Goal: Task Accomplishment & Management: Use online tool/utility

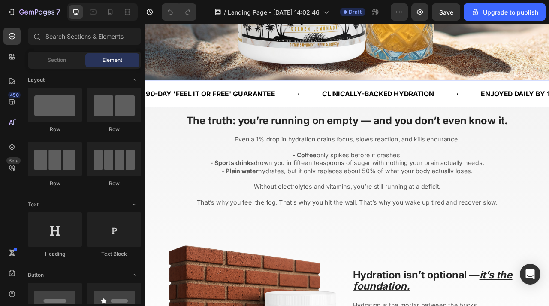
scroll to position [475, 0]
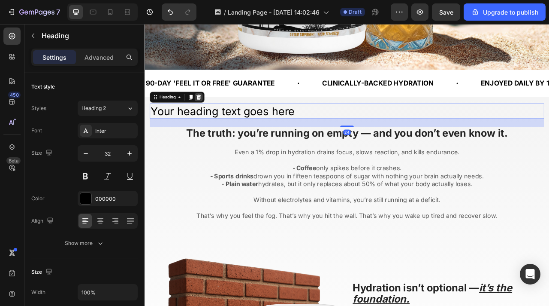
click at [213, 121] on div at bounding box center [213, 117] width 10 height 10
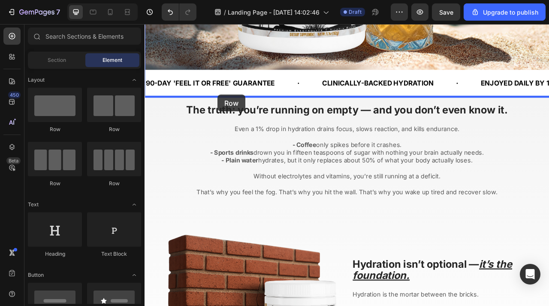
drag, startPoint x: 206, startPoint y: 126, endPoint x: 237, endPoint y: 114, distance: 34.0
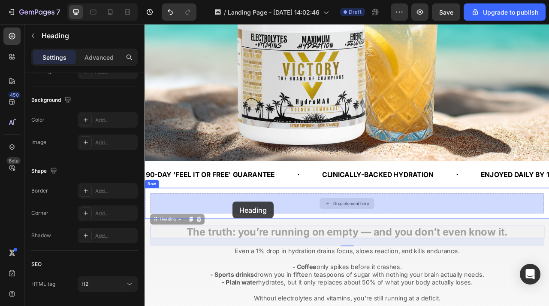
scroll to position [0, 0]
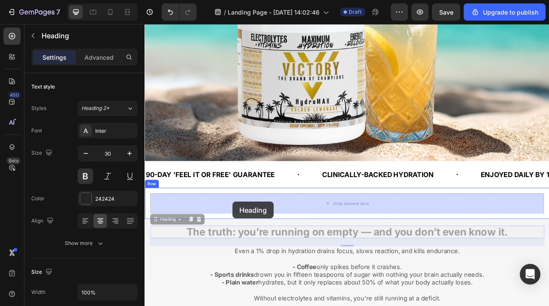
drag, startPoint x: 254, startPoint y: 287, endPoint x: 257, endPoint y: 250, distance: 37.0
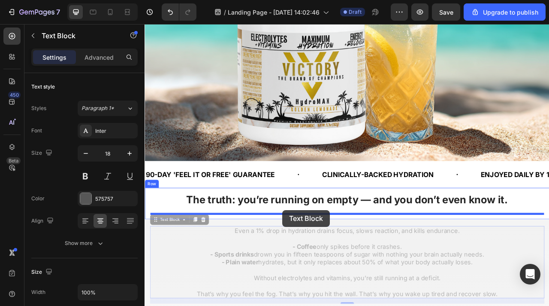
drag, startPoint x: 325, startPoint y: 269, endPoint x: 320, endPoint y: 259, distance: 11.1
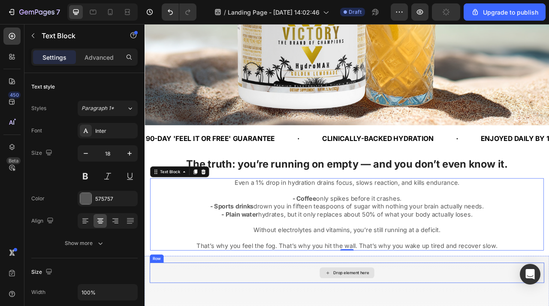
scroll to position [497, 0]
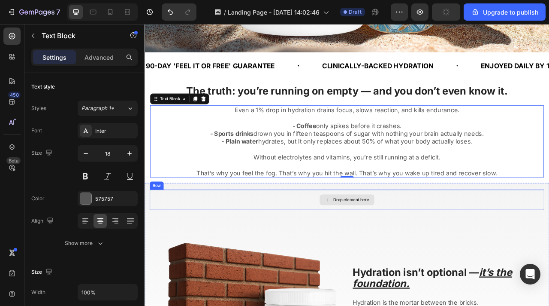
click at [285, 243] on div "Drop element here" at bounding box center [402, 247] width 502 height 26
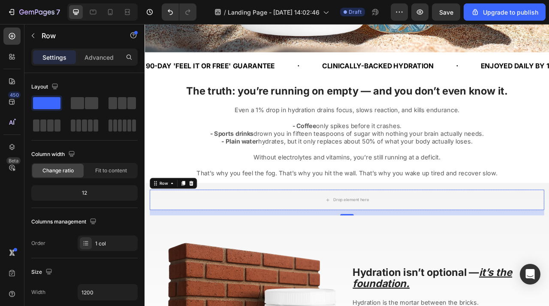
click at [206, 226] on icon at bounding box center [203, 226] width 7 height 7
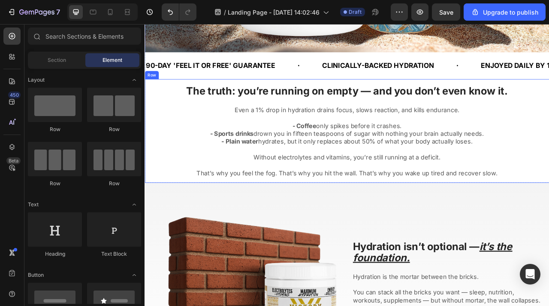
click at [191, 97] on div "The truth: you’re running on empty — and you don’t even know it. Heading Even a…" at bounding box center [402, 160] width 515 height 132
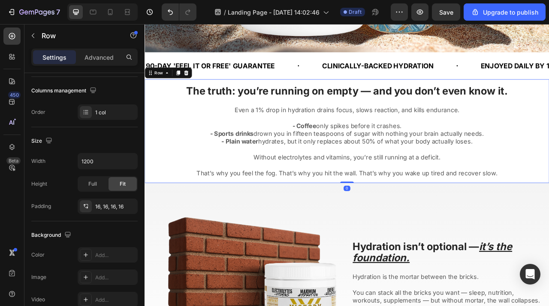
scroll to position [267, 0]
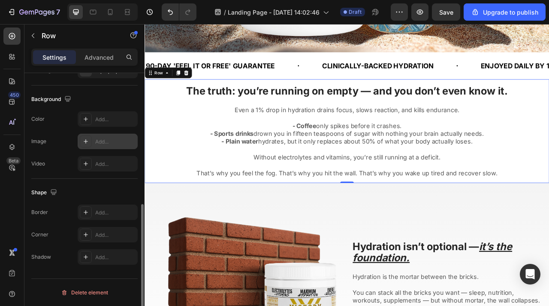
drag, startPoint x: 111, startPoint y: 141, endPoint x: 262, endPoint y: 22, distance: 192.9
click at [111, 141] on div "Add..." at bounding box center [115, 142] width 40 height 8
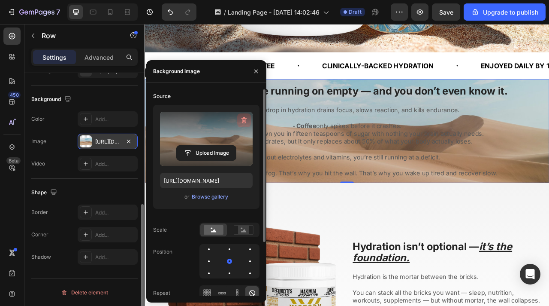
click at [247, 119] on icon "button" at bounding box center [244, 120] width 9 height 9
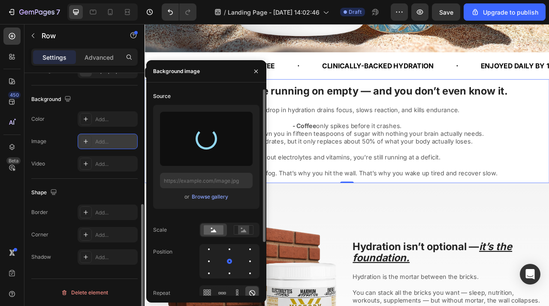
type input "https://cdn.shopify.com/s/files/1/0777/6400/2139/files/gempages_553560748064768…"
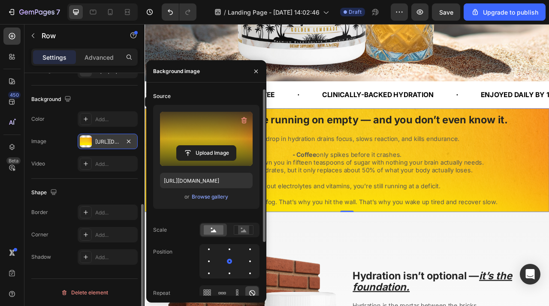
scroll to position [464, 0]
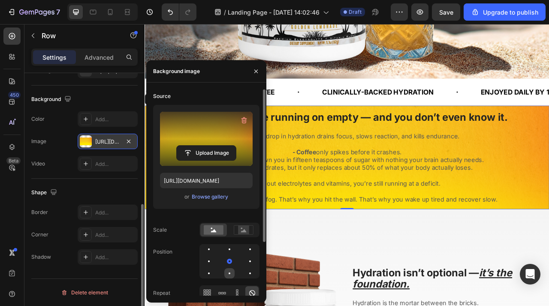
click at [245, 271] on div at bounding box center [250, 273] width 10 height 10
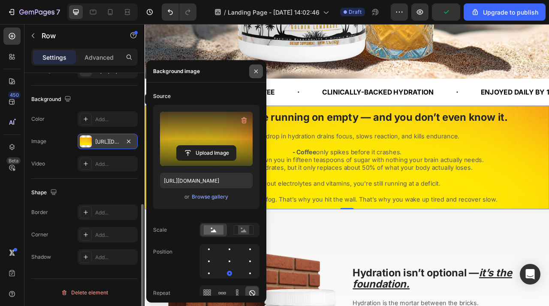
click at [259, 69] on icon "button" at bounding box center [256, 71] width 7 height 7
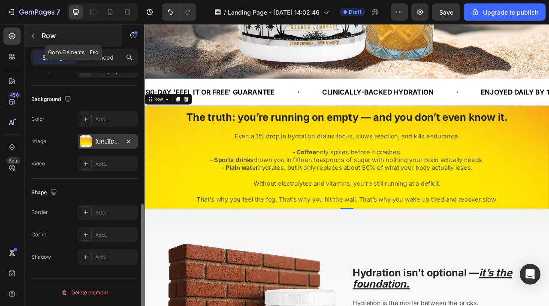
click at [35, 36] on icon "button" at bounding box center [33, 35] width 7 height 7
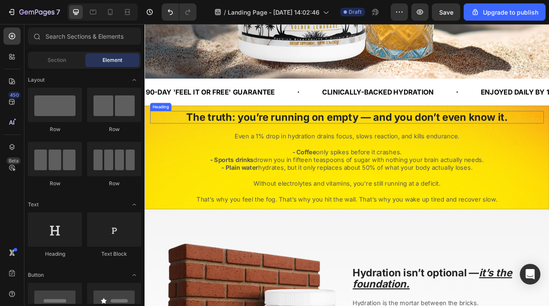
click at [179, 140] on h2 "The truth: you’re running on empty — and you don’t even know it." at bounding box center [402, 142] width 501 height 16
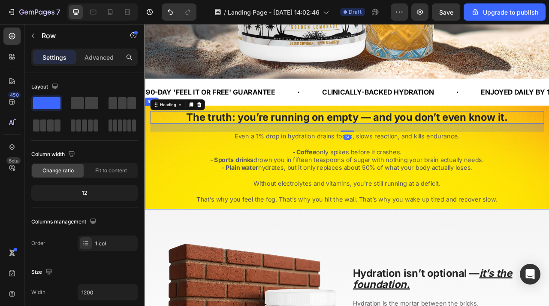
click at [149, 144] on div "The truth: you’re running on empty — and you don’t even know it. Heading 24 Eve…" at bounding box center [402, 193] width 515 height 132
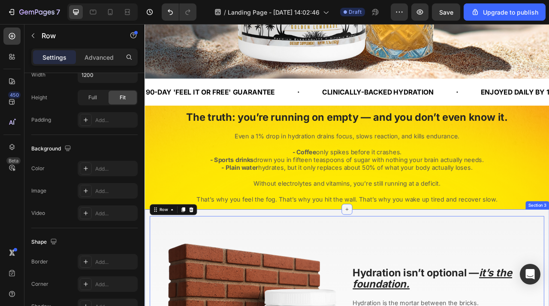
click at [404, 261] on icon at bounding box center [402, 259] width 7 height 7
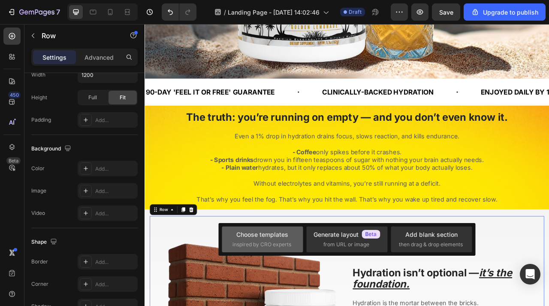
click at [306, 237] on div "Choose templates inspired by CRO experts" at bounding box center [346, 239] width 81 height 26
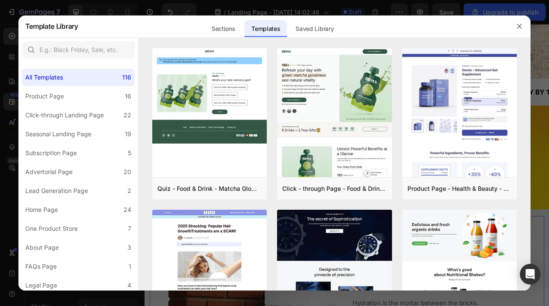
click at [527, 29] on div at bounding box center [520, 26] width 22 height 22
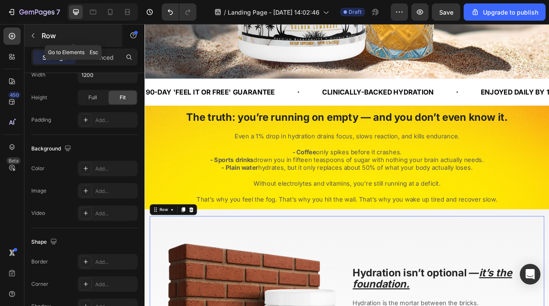
click at [29, 29] on button "button" at bounding box center [33, 36] width 14 height 14
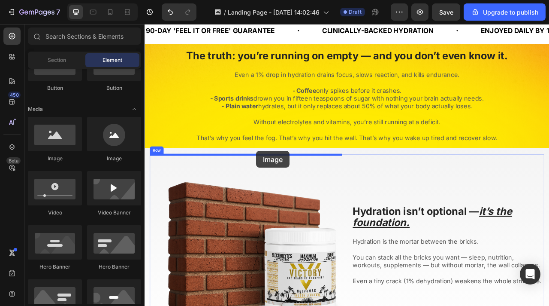
scroll to position [559, 0]
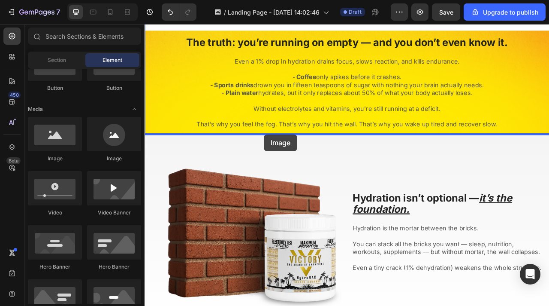
drag, startPoint x: 209, startPoint y: 158, endPoint x: 297, endPoint y: 165, distance: 87.8
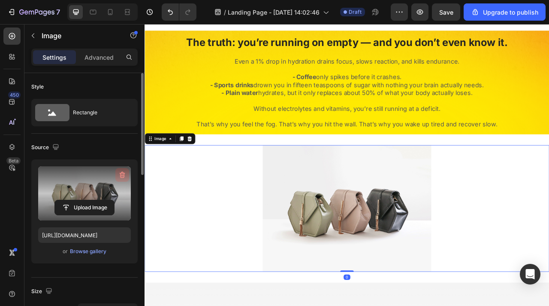
click at [122, 171] on icon "button" at bounding box center [122, 174] width 9 height 9
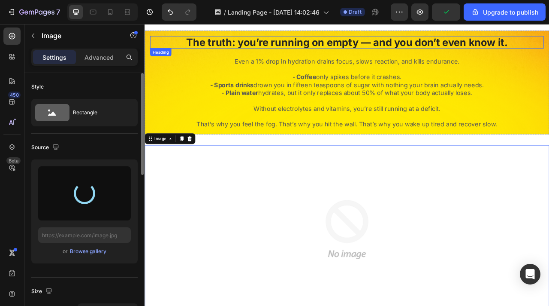
type input "https://cdn.shopify.com/s/files/1/0777/6400/2139/files/gempages_553560748064768…"
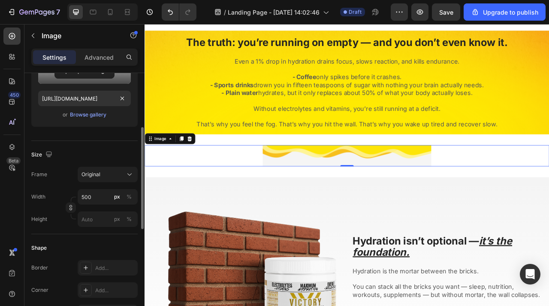
scroll to position [137, 0]
click at [102, 180] on button "Original" at bounding box center [108, 173] width 60 height 15
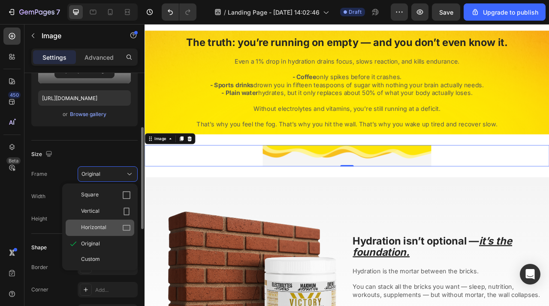
click at [106, 230] on div "Horizontal" at bounding box center [106, 227] width 50 height 9
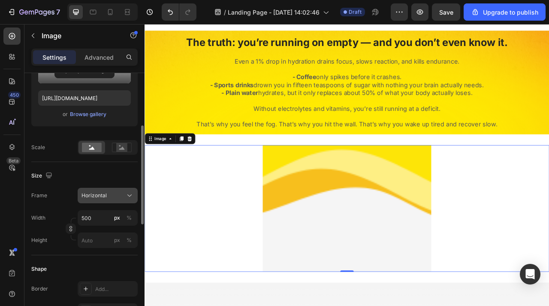
click at [98, 200] on button "Horizontal" at bounding box center [108, 195] width 60 height 15
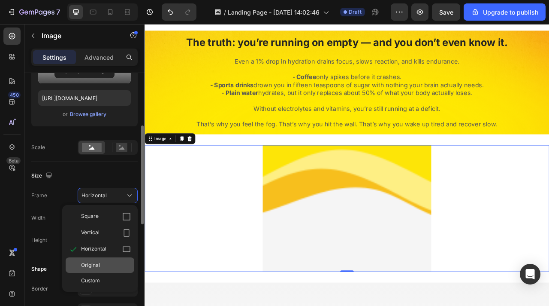
click at [104, 268] on div "Original" at bounding box center [106, 265] width 50 height 8
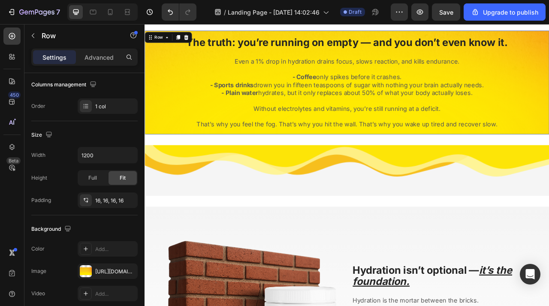
click at [150, 126] on div "The truth: you’re running on empty — and you don’t even know it. Heading Even a…" at bounding box center [402, 98] width 515 height 132
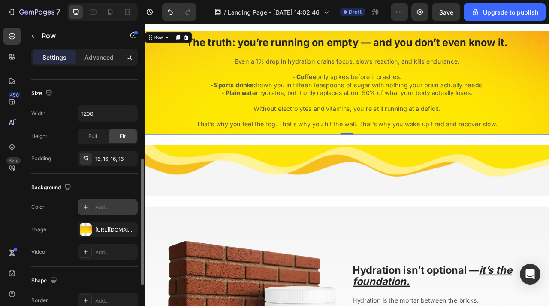
scroll to position [181, 0]
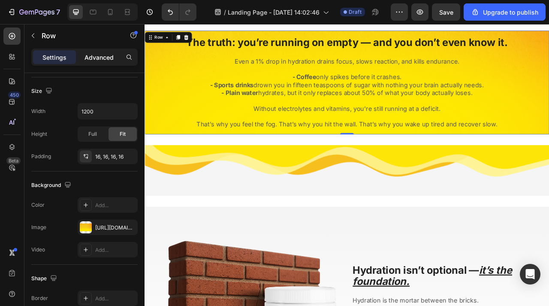
click at [100, 53] on p "Advanced" at bounding box center [99, 57] width 29 height 9
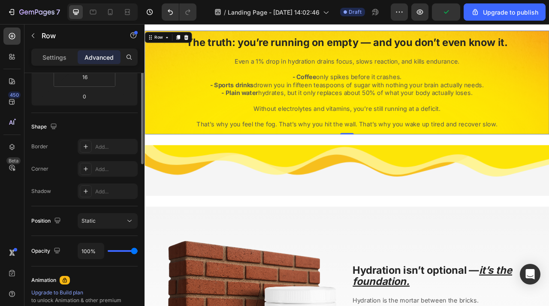
scroll to position [101, 0]
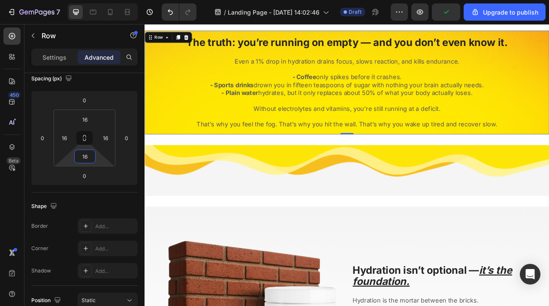
click at [87, 151] on input "16" at bounding box center [84, 156] width 17 height 13
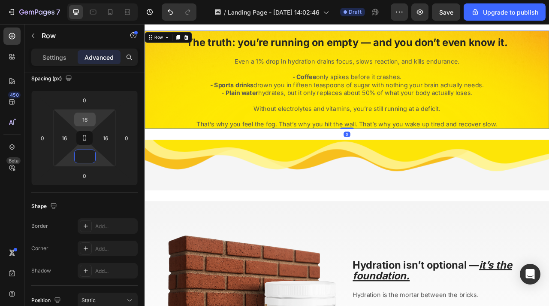
type input "0"
click at [85, 119] on input "16" at bounding box center [84, 119] width 17 height 13
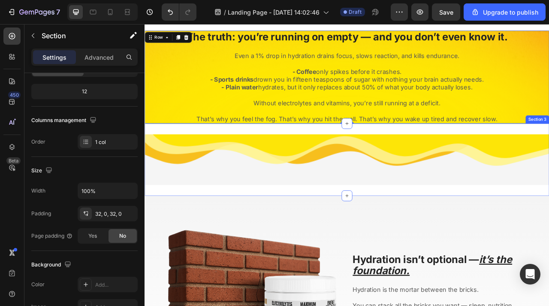
click at [169, 154] on div "Image Section 3" at bounding box center [402, 196] width 515 height 92
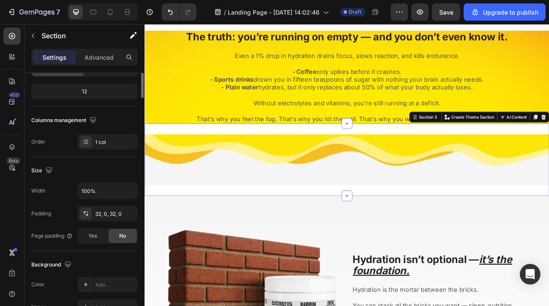
scroll to position [0, 0]
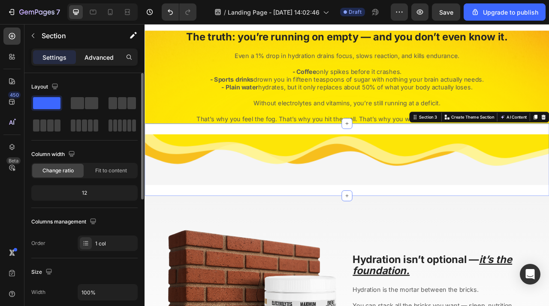
click at [111, 62] on div "Advanced" at bounding box center [99, 57] width 43 height 14
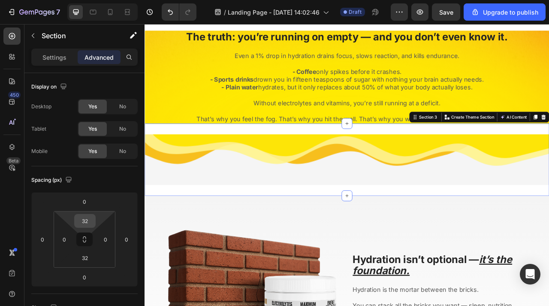
click at [87, 224] on input "32" at bounding box center [84, 220] width 17 height 13
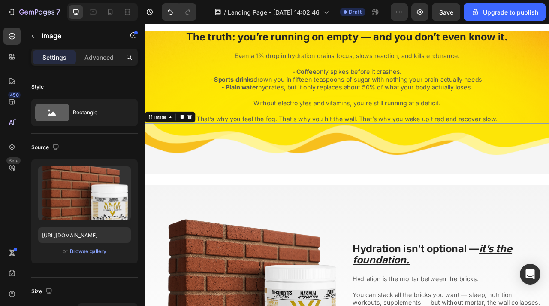
click at [243, 213] on img at bounding box center [402, 182] width 515 height 64
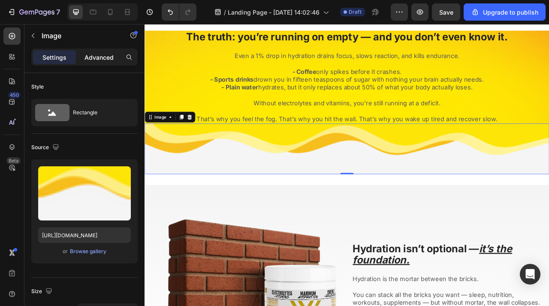
click at [99, 56] on p "Advanced" at bounding box center [99, 57] width 29 height 9
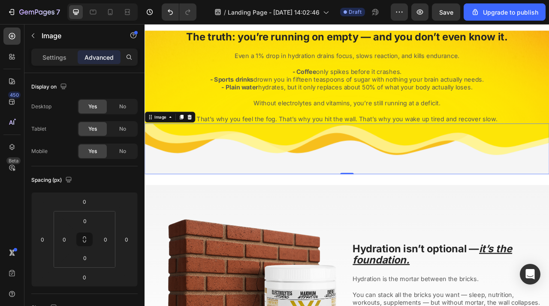
click at [183, 164] on img at bounding box center [402, 182] width 515 height 64
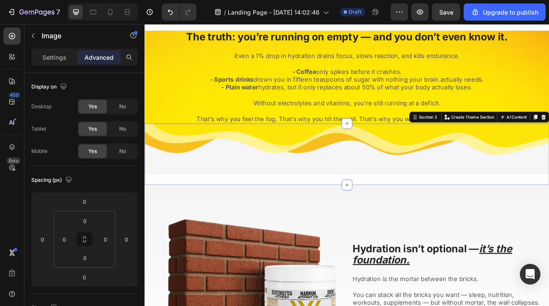
click at [185, 216] on div "Image Section 3 You can create reusable sections Create Theme Section AI Conten…" at bounding box center [402, 189] width 515 height 78
click at [83, 255] on input "32" at bounding box center [84, 257] width 17 height 13
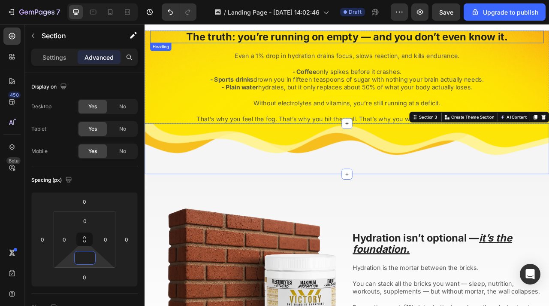
click at [238, 32] on h2 "The truth: you’re running on empty — and you don’t even know it." at bounding box center [402, 40] width 501 height 16
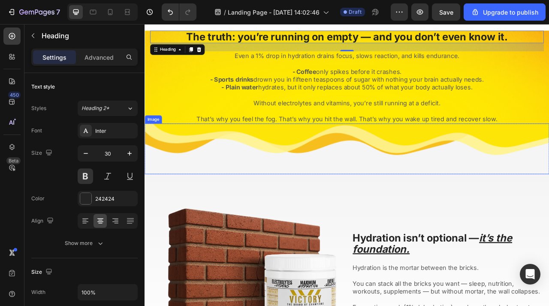
click at [231, 184] on img at bounding box center [402, 182] width 515 height 64
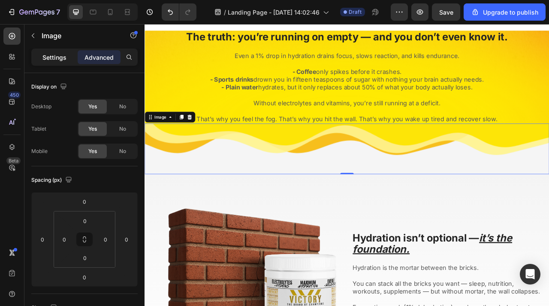
click at [42, 61] on div "Settings" at bounding box center [54, 57] width 43 height 14
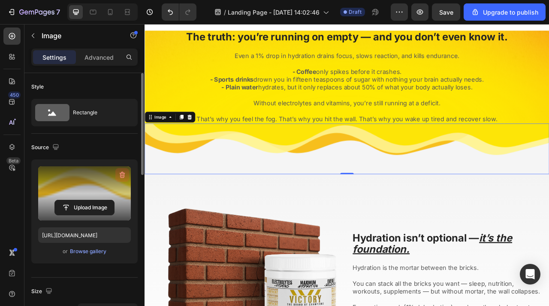
click at [123, 172] on icon "button" at bounding box center [123, 175] width 6 height 6
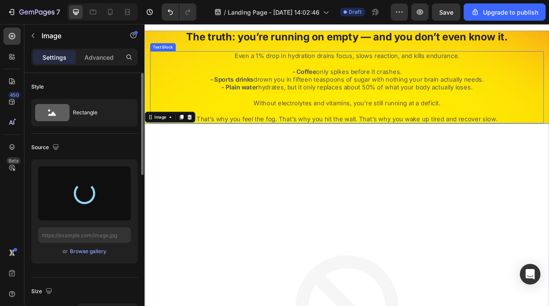
type input "https://cdn.shopify.com/s/files/1/0777/6400/2139/files/gempages_553560748064768…"
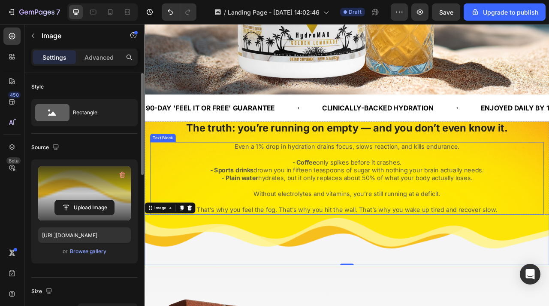
scroll to position [441, 0]
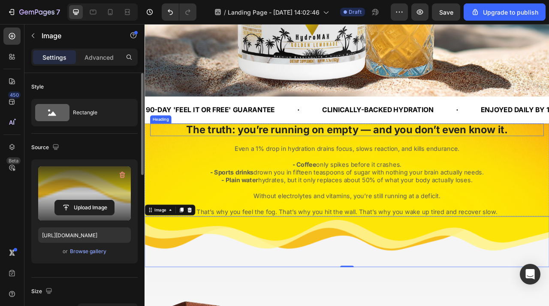
click at [232, 160] on h2 "The truth: you’re running on empty — and you don’t even know it." at bounding box center [402, 158] width 501 height 16
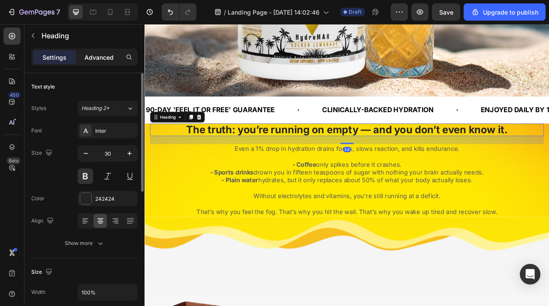
click at [118, 55] on div "Advanced" at bounding box center [99, 57] width 43 height 14
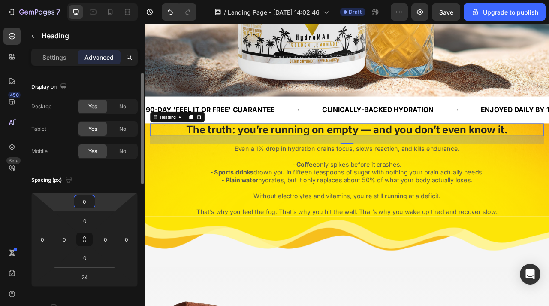
click at [85, 199] on input "0" at bounding box center [84, 201] width 17 height 13
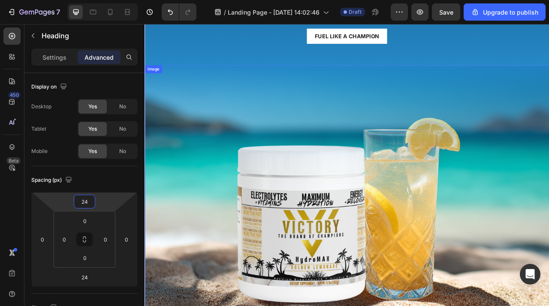
scroll to position [58, 0]
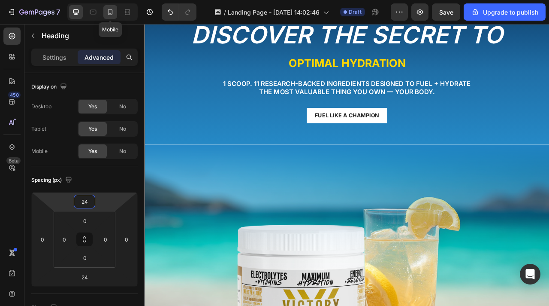
click at [115, 16] on div at bounding box center [110, 12] width 14 height 14
type input "0"
type input "14"
type input "Auto"
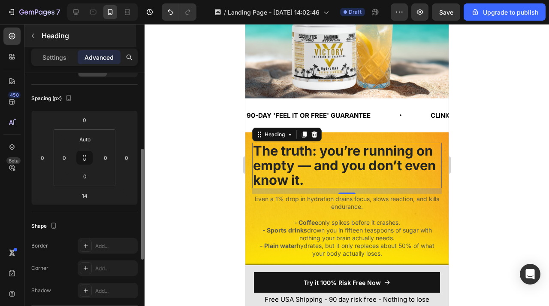
scroll to position [110, 0]
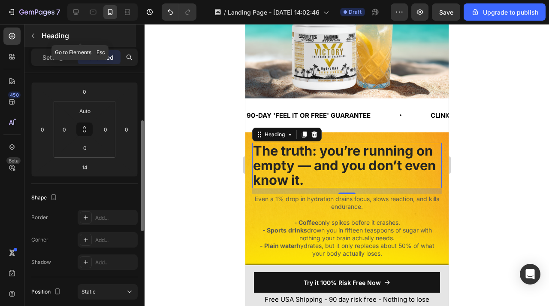
click at [39, 33] on button "button" at bounding box center [33, 36] width 14 height 14
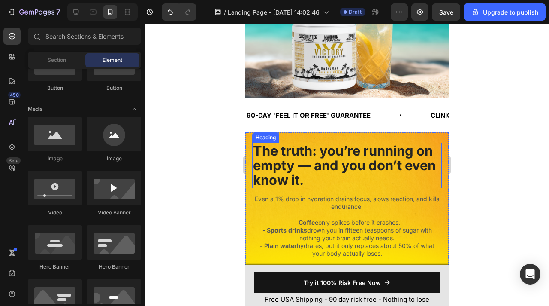
click at [322, 166] on h2 "The truth: you’re running on empty — and you don’t even know it." at bounding box center [347, 165] width 190 height 45
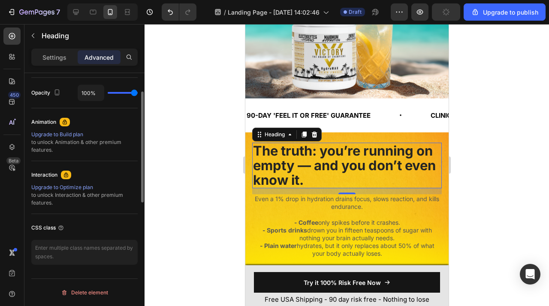
scroll to position [249, 0]
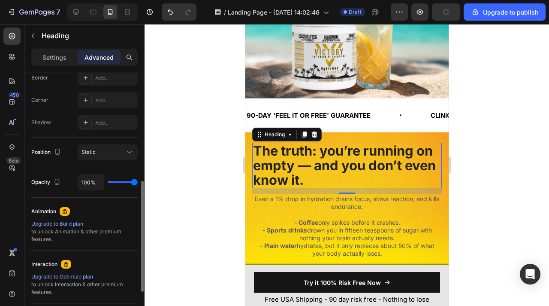
click at [273, 158] on h2 "The truth: you’re running on empty — and you don’t even know it." at bounding box center [347, 165] width 190 height 45
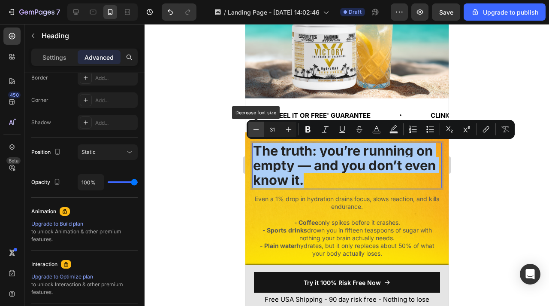
click at [250, 126] on button "Minus" at bounding box center [256, 128] width 15 height 15
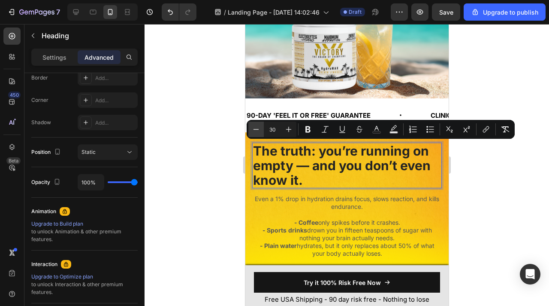
click at [250, 126] on button "Minus" at bounding box center [256, 128] width 15 height 15
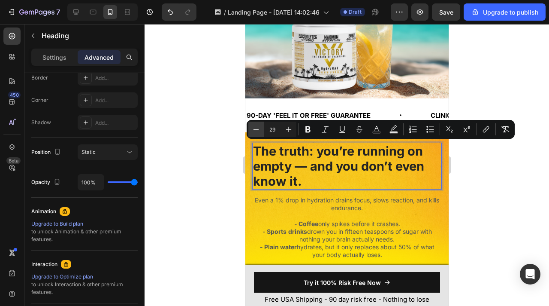
click at [250, 126] on button "Minus" at bounding box center [256, 128] width 15 height 15
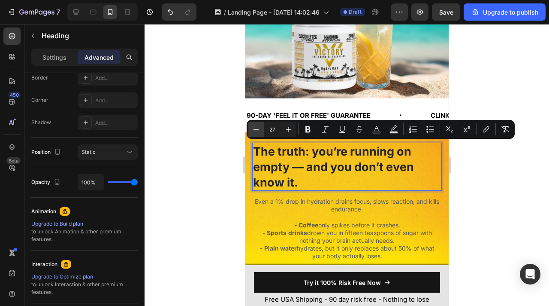
click at [250, 126] on button "Minus" at bounding box center [256, 128] width 15 height 15
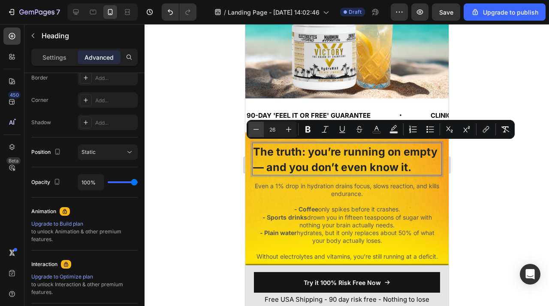
type input "25"
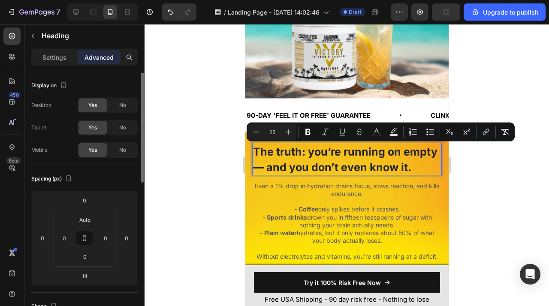
scroll to position [0, 0]
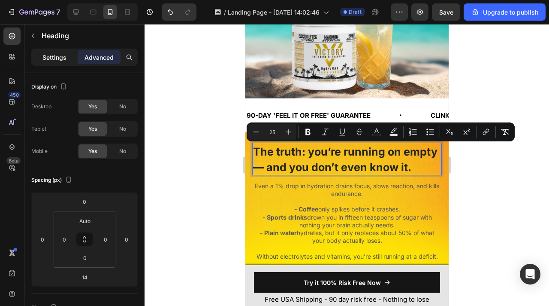
click at [59, 52] on div "Settings" at bounding box center [54, 57] width 43 height 14
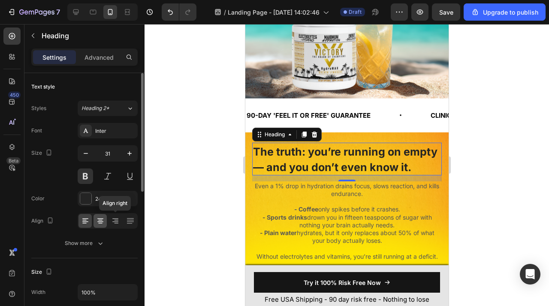
click at [104, 216] on div at bounding box center [100, 221] width 13 height 14
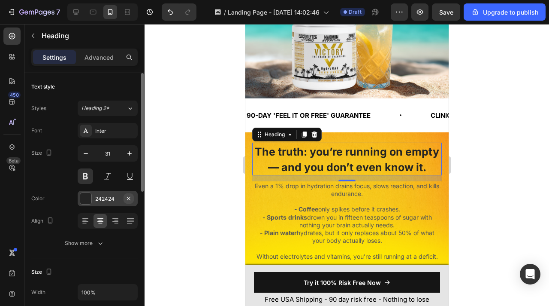
click at [127, 198] on icon "button" at bounding box center [128, 198] width 7 height 7
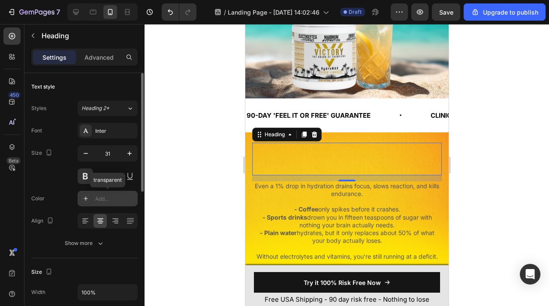
click at [127, 198] on div "Add..." at bounding box center [115, 199] width 40 height 8
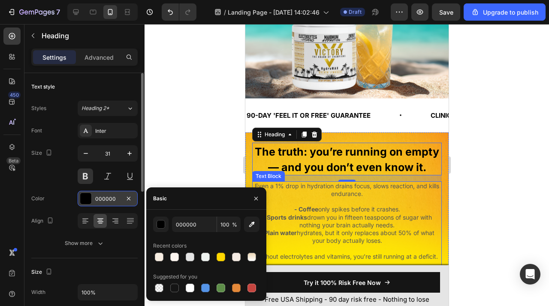
click at [295, 217] on strong "drinks" at bounding box center [297, 216] width 19 height 7
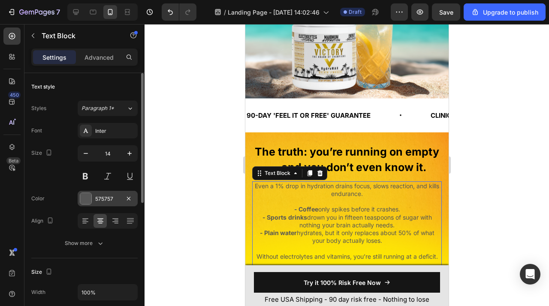
click at [96, 199] on div "575757" at bounding box center [107, 199] width 25 height 8
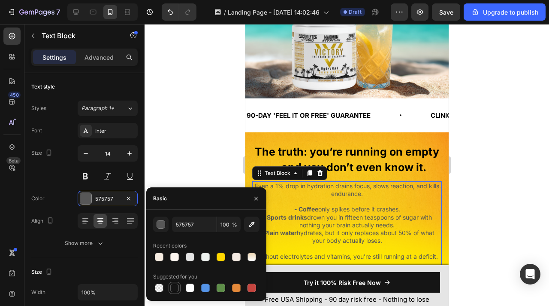
click at [176, 284] on div at bounding box center [174, 287] width 9 height 9
type input "151515"
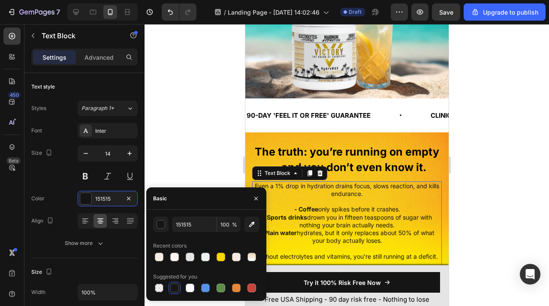
scroll to position [301, 0]
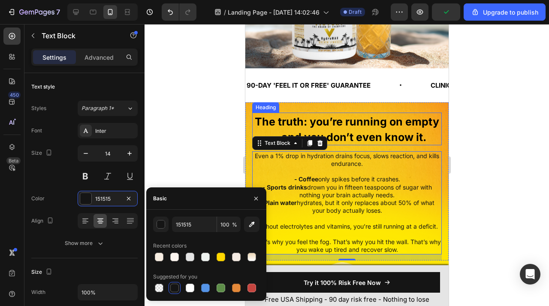
click at [345, 125] on span "The truth: you’re running on empty — and you don’t even know it." at bounding box center [347, 129] width 185 height 28
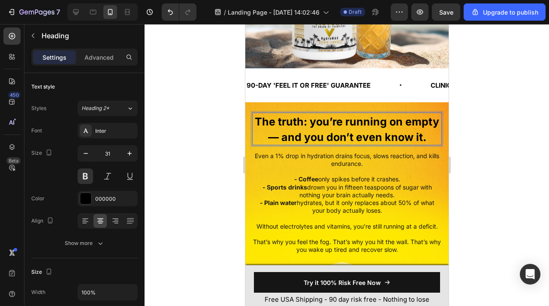
click at [347, 125] on span "The truth: you’re running on empty — and you don’t even know it." at bounding box center [347, 129] width 185 height 28
drag, startPoint x: 347, startPoint y: 124, endPoint x: 440, endPoint y: 121, distance: 92.8
click at [440, 121] on p "The truth: you’re running on empty — and you don’t even know it." at bounding box center [347, 128] width 188 height 31
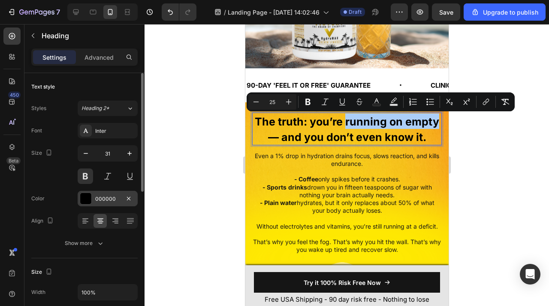
click at [108, 202] on div "000000" at bounding box center [107, 199] width 25 height 8
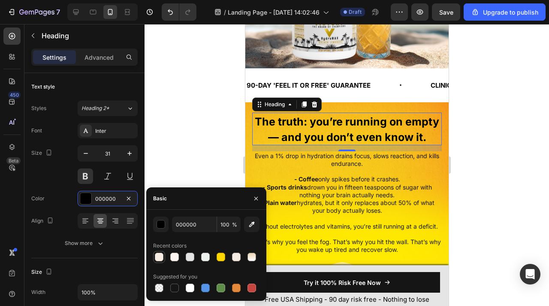
click at [161, 262] on div at bounding box center [159, 257] width 12 height 12
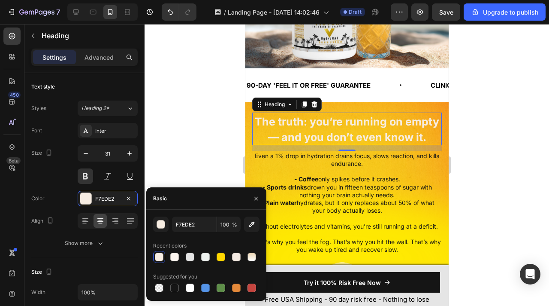
type input "000000"
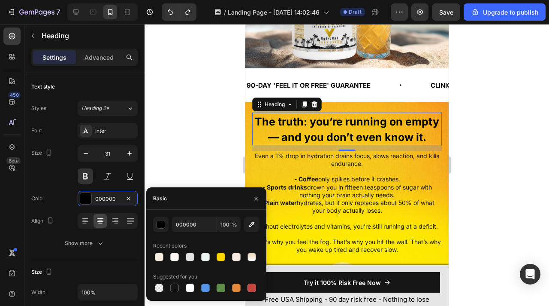
click at [146, 170] on div at bounding box center [347, 165] width 405 height 282
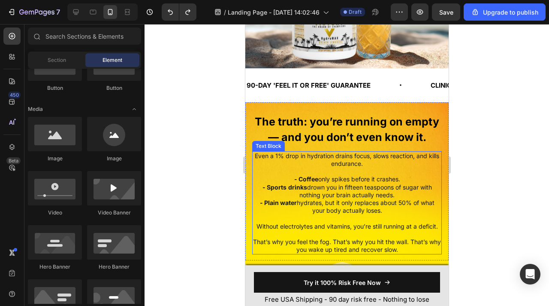
click at [300, 249] on p "That’s why you feel the fog. That’s why you hit the wall. That’s why you wake u…" at bounding box center [347, 245] width 188 height 15
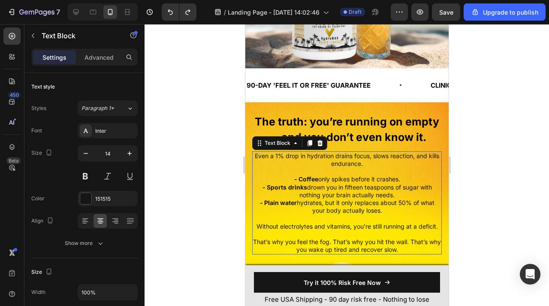
click at [300, 249] on p "That’s why you feel the fog. That’s why you hit the wall. That’s why you wake u…" at bounding box center [347, 245] width 188 height 15
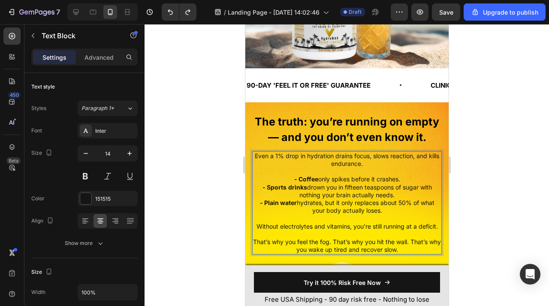
click at [300, 249] on p "That’s why you feel the fog. That’s why you hit the wall. That’s why you wake u…" at bounding box center [347, 245] width 188 height 15
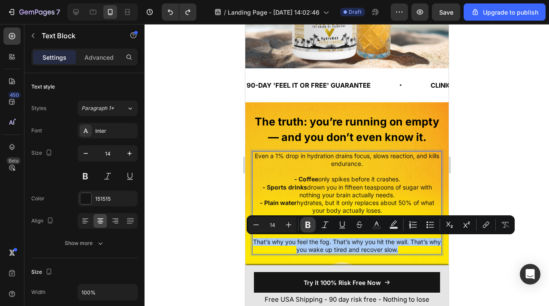
click at [309, 223] on icon "Editor contextual toolbar" at bounding box center [308, 224] width 5 height 6
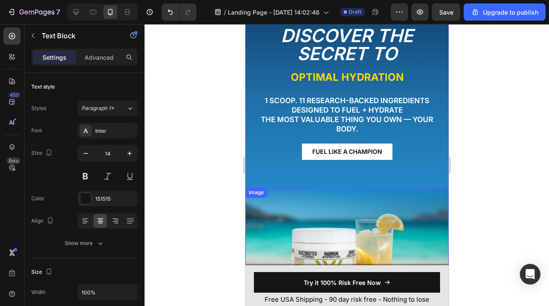
scroll to position [39, 0]
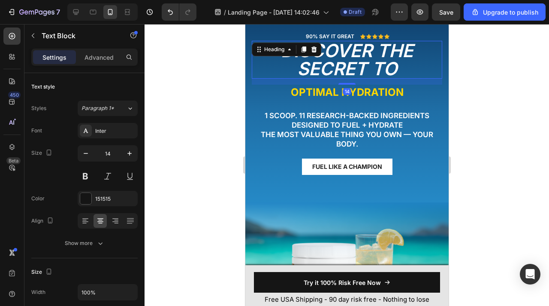
click at [345, 61] on h2 "Discover The Secret to" at bounding box center [347, 60] width 191 height 38
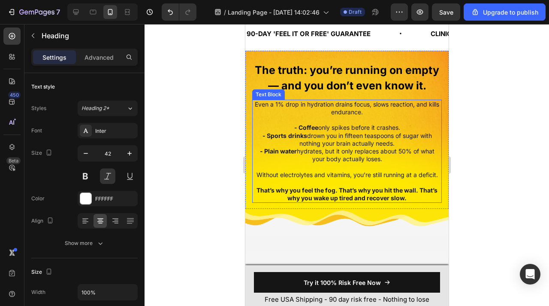
scroll to position [371, 0]
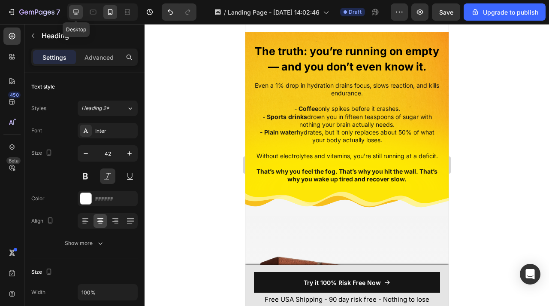
click at [77, 14] on icon at bounding box center [76, 12] width 9 height 9
type input "70"
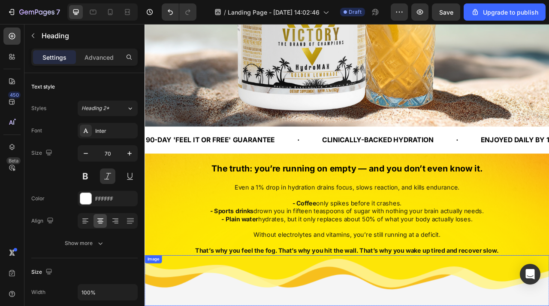
scroll to position [397, 0]
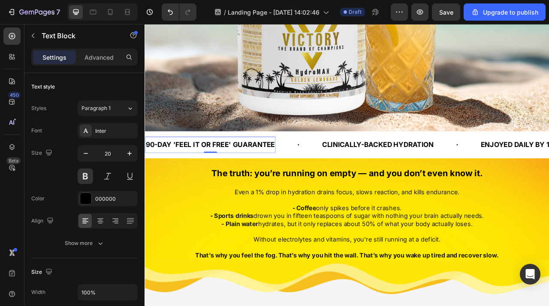
click at [246, 185] on div "90-DAY 'FEEL IT OR FREE' GUARANTEE Text Block 0" at bounding box center [228, 177] width 166 height 21
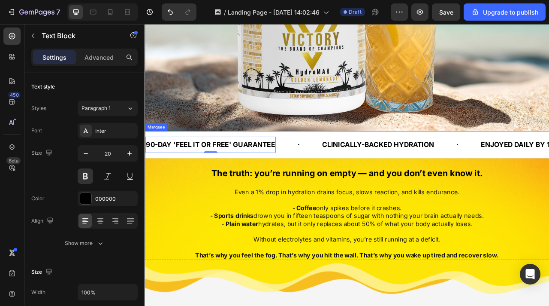
click at [337, 190] on div "90-DAY 'FEEL IT OR FREE' GUARANTEE Text Block 0 CLINICALLY-BACKED HYDRATION Tex…" at bounding box center [402, 177] width 515 height 34
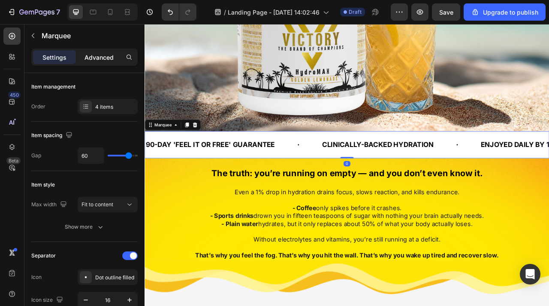
click at [96, 59] on p "Advanced" at bounding box center [99, 57] width 29 height 9
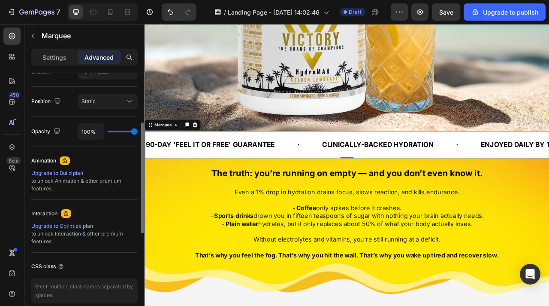
scroll to position [191, 0]
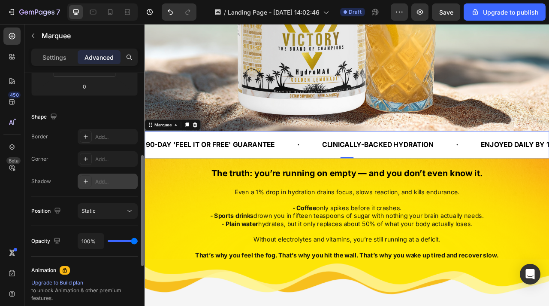
click at [103, 178] on div "Add..." at bounding box center [115, 182] width 40 height 8
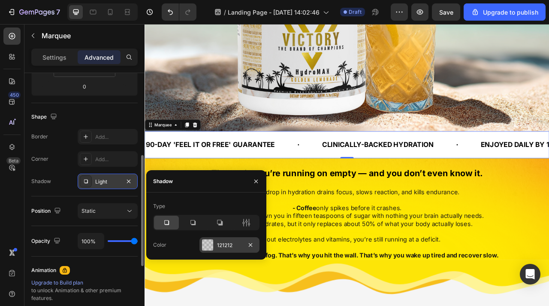
click at [212, 241] on div at bounding box center [207, 244] width 11 height 11
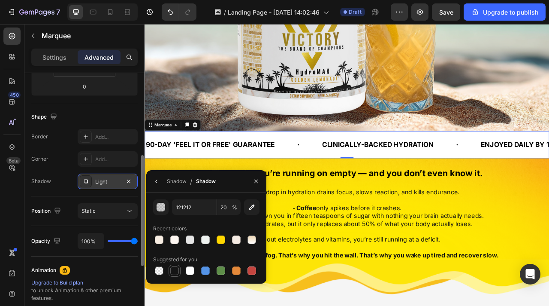
click at [174, 267] on div at bounding box center [174, 270] width 9 height 9
type input "151515"
type input "100"
click at [224, 222] on div "Recent colors" at bounding box center [206, 228] width 106 height 14
click at [252, 212] on button "button" at bounding box center [251, 206] width 15 height 15
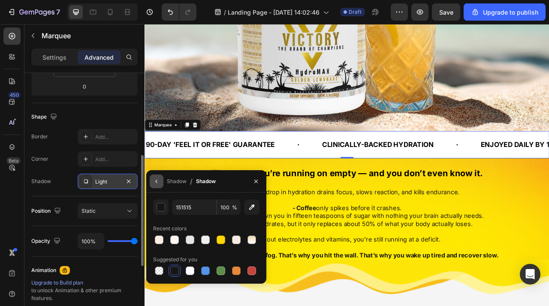
click at [156, 181] on icon "button" at bounding box center [156, 181] width 7 height 7
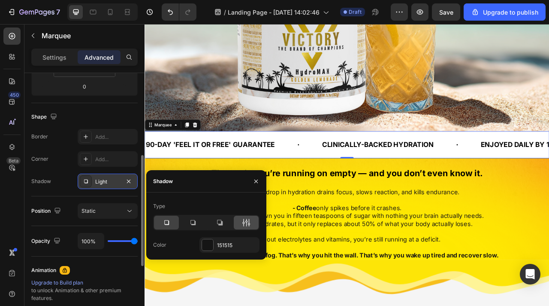
click at [243, 225] on icon at bounding box center [246, 222] width 9 height 9
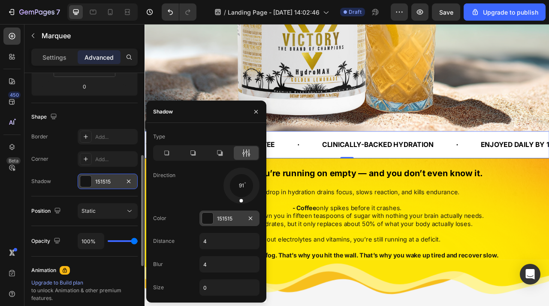
drag, startPoint x: 251, startPoint y: 201, endPoint x: 240, endPoint y: 216, distance: 19.1
click at [240, 216] on div "Type Direction 91 Color 151515 Distance 4 Blur 4 Size 0" at bounding box center [206, 213] width 120 height 166
click at [226, 284] on input "0" at bounding box center [229, 286] width 59 height 15
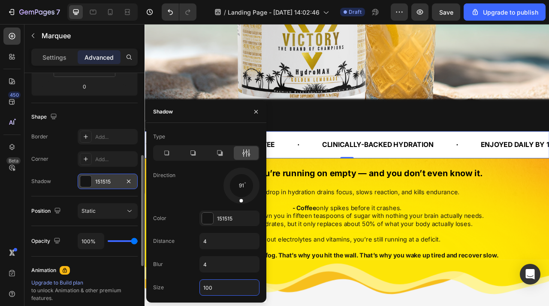
type input "100"
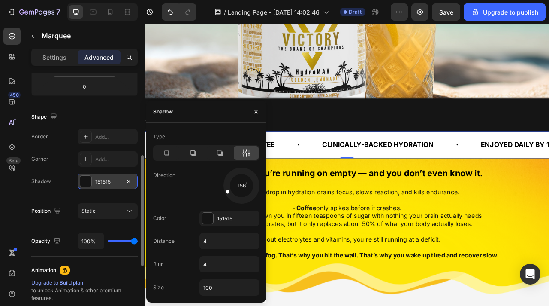
drag, startPoint x: 225, startPoint y: 193, endPoint x: 191, endPoint y: 206, distance: 36.7
click at [191, 206] on div "Type Direction 156 Color 151515 Distance 4 Blur 4 Size 100" at bounding box center [206, 213] width 120 height 166
click at [130, 179] on icon "button" at bounding box center [128, 181] width 7 height 7
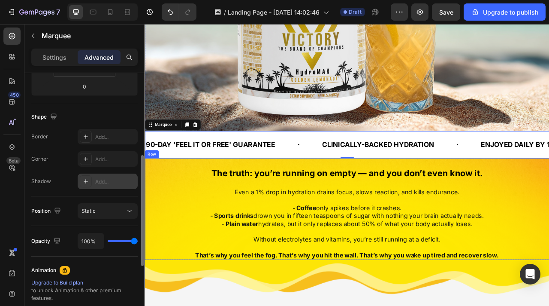
click at [203, 227] on div "The truth: you’re running on empty — and you don’t even know it. Heading Even a…" at bounding box center [402, 259] width 501 height 130
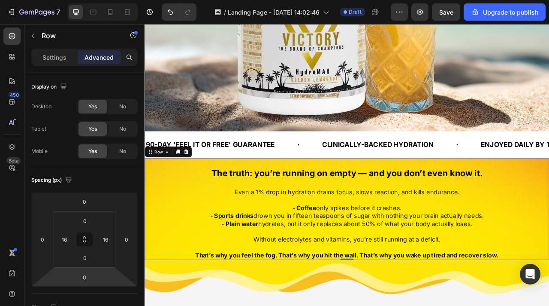
scroll to position [249, 0]
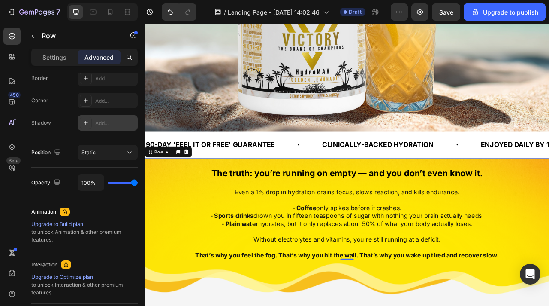
click at [99, 122] on div "Add..." at bounding box center [115, 123] width 40 height 8
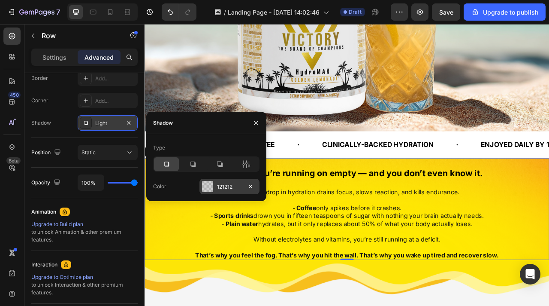
click at [215, 183] on div "121212" at bounding box center [230, 186] width 60 height 15
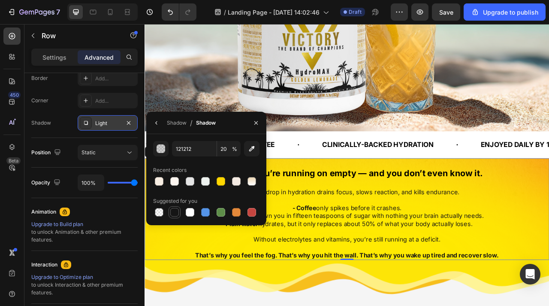
click at [170, 209] on div at bounding box center [174, 212] width 9 height 9
type input "151515"
type input "100"
click at [155, 120] on icon "button" at bounding box center [156, 122] width 7 height 7
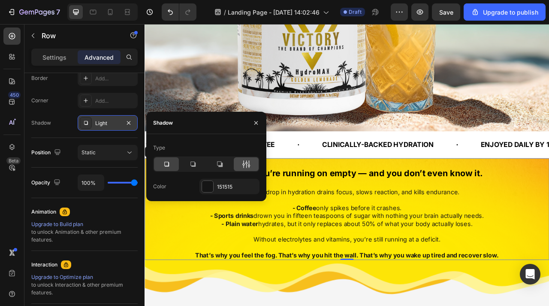
click at [250, 162] on icon at bounding box center [246, 164] width 9 height 9
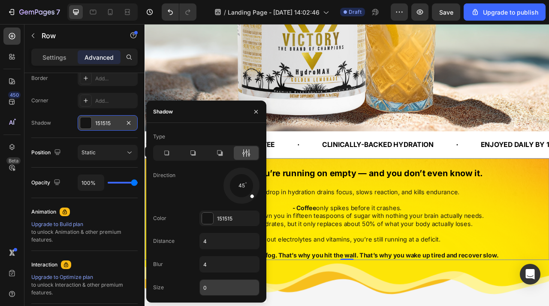
click at [221, 281] on input "0" at bounding box center [229, 286] width 59 height 15
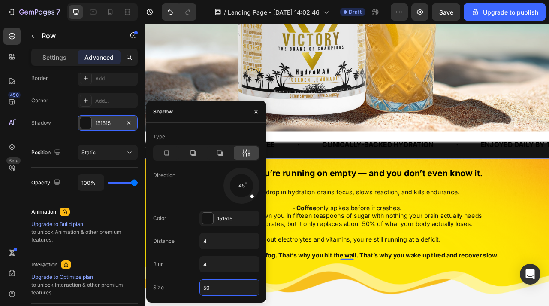
type input "5"
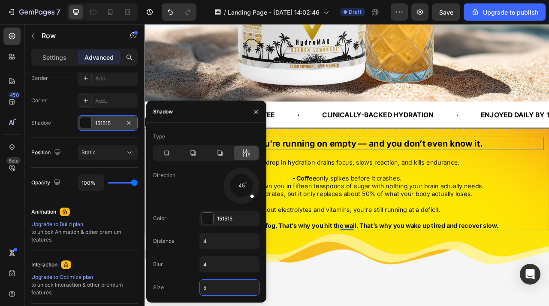
scroll to position [452, 0]
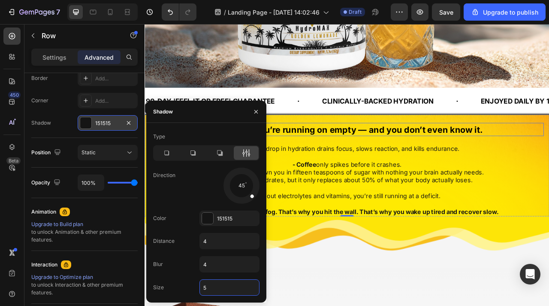
click at [422, 176] on div "Even a 1% drop in hydration drains focus, slows reaction, and kills endurance. …" at bounding box center [402, 222] width 501 height 92
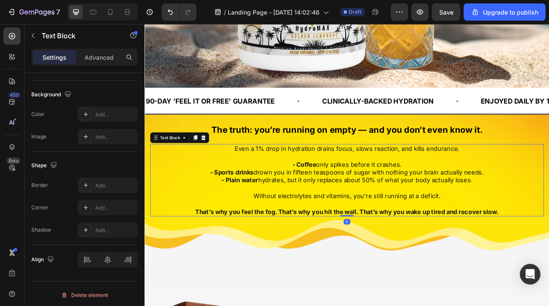
scroll to position [0, 0]
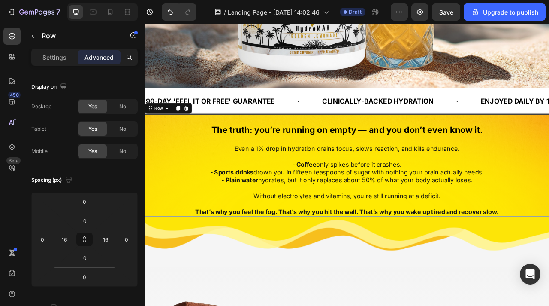
click at [331, 149] on div "The truth: you’re running on empty — and you don’t even know it. Heading Even a…" at bounding box center [402, 204] width 501 height 130
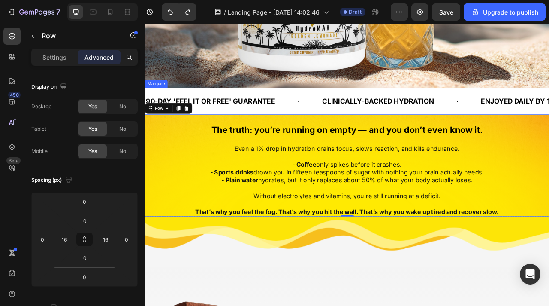
click at [330, 135] on div "90-DAY 'FEEL IT OR FREE' GUARANTEE Text Block CLINICALLY-BACKED HYDRATION Text …" at bounding box center [402, 122] width 515 height 34
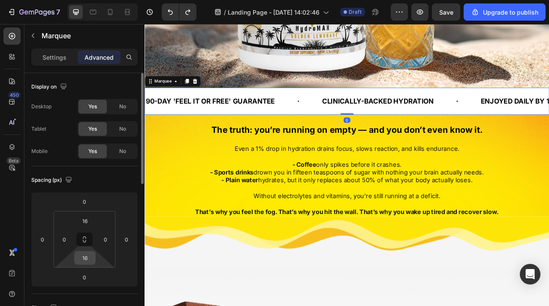
click at [94, 260] on div "16" at bounding box center [84, 258] width 21 height 14
click at [91, 259] on input "16" at bounding box center [84, 257] width 17 height 13
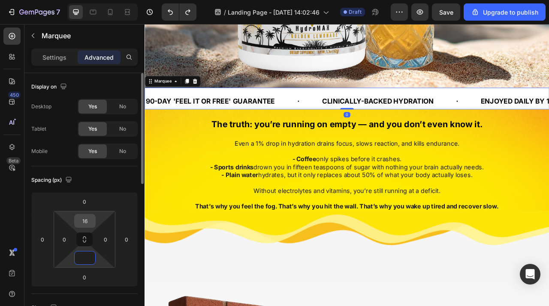
type input "0"
click at [84, 222] on input "16" at bounding box center [84, 220] width 17 height 13
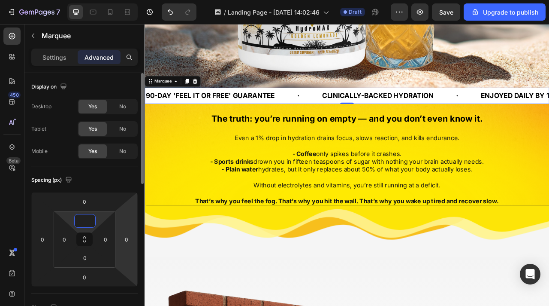
type input "0"
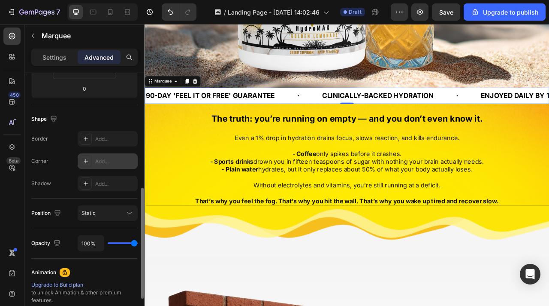
scroll to position [212, 0]
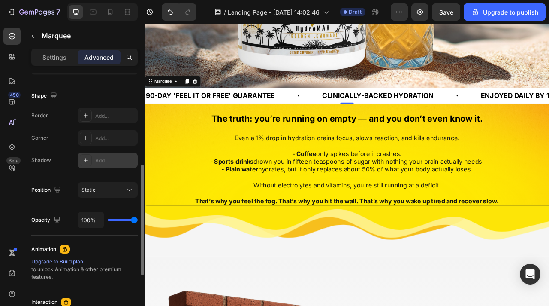
click at [108, 161] on div "Add..." at bounding box center [115, 161] width 40 height 8
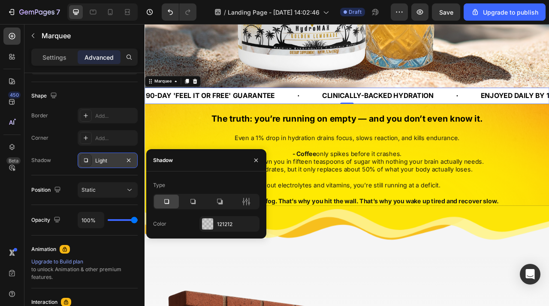
click at [213, 213] on div "Type Color 121212" at bounding box center [206, 204] width 120 height 53
click at [213, 221] on div at bounding box center [207, 223] width 11 height 11
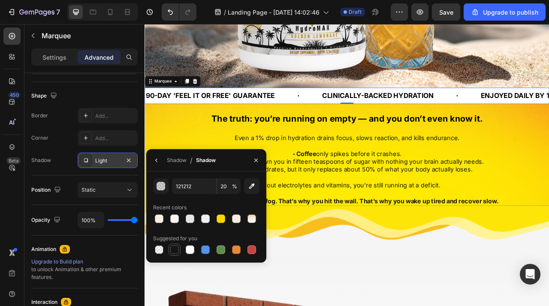
click at [180, 249] on div at bounding box center [175, 249] width 12 height 12
type input "151515"
type input "100"
click at [152, 158] on button "button" at bounding box center [157, 160] width 14 height 14
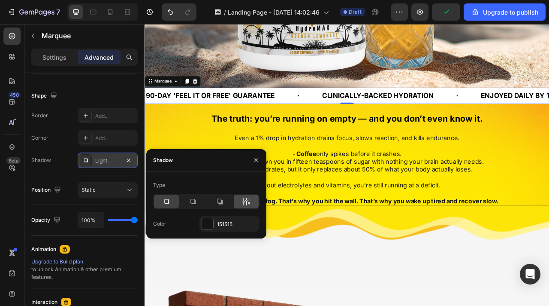
click at [253, 200] on div at bounding box center [246, 201] width 25 height 14
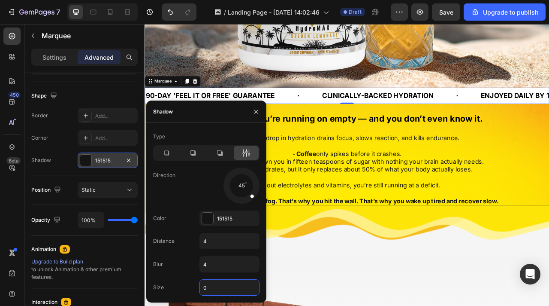
click at [221, 291] on input "0" at bounding box center [229, 286] width 59 height 15
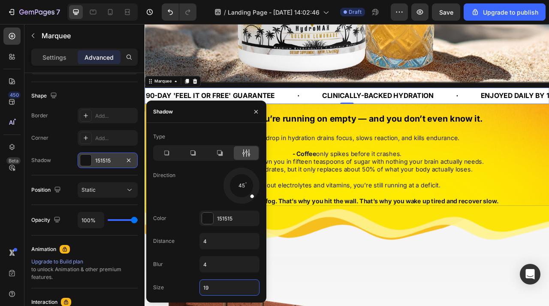
type input "1"
type input "19"
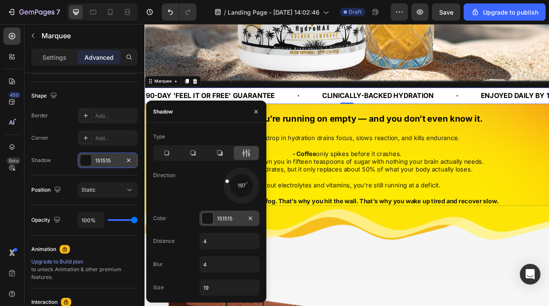
drag, startPoint x: 251, startPoint y: 195, endPoint x: 217, endPoint y: 212, distance: 37.6
click at [217, 212] on div "Type Direction 197 Color 151515 Distance 4 Blur 4 Size 19" at bounding box center [206, 213] width 120 height 166
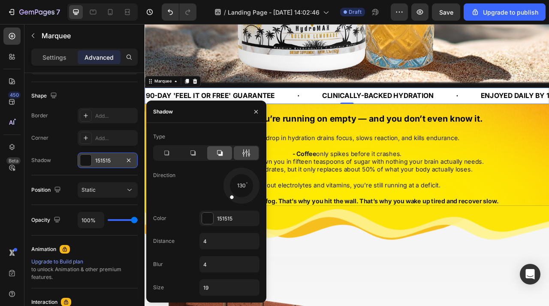
click at [216, 155] on icon at bounding box center [219, 153] width 9 height 9
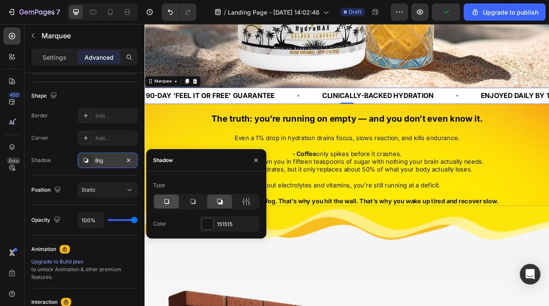
click at [164, 207] on div at bounding box center [166, 201] width 25 height 14
click at [265, 155] on div at bounding box center [256, 160] width 21 height 22
click at [262, 156] on button "button" at bounding box center [256, 160] width 14 height 14
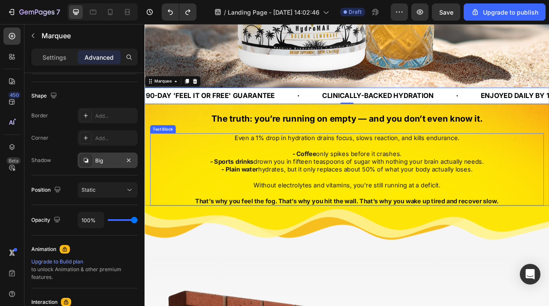
click at [214, 168] on p "Even a 1% drop in hydration drains focus, slows reaction, and kills endurance." at bounding box center [402, 169] width 500 height 10
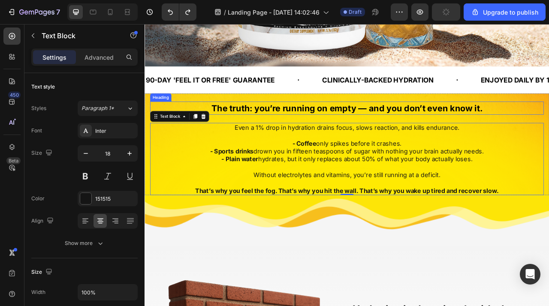
scroll to position [481, 0]
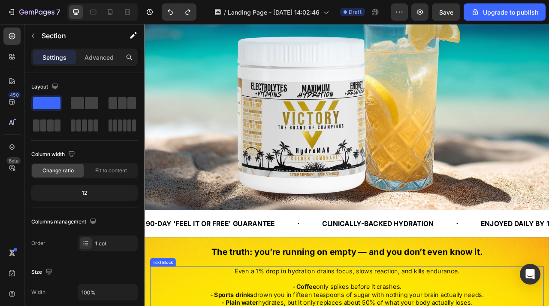
scroll to position [0, 0]
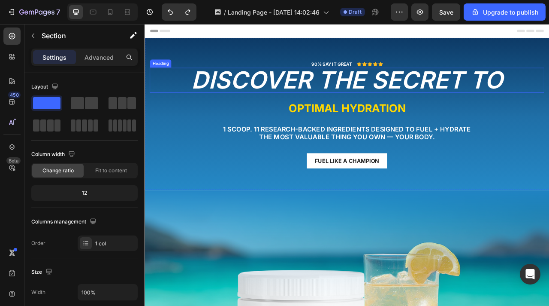
click at [251, 86] on h2 "Discover The Secret to" at bounding box center [402, 95] width 502 height 32
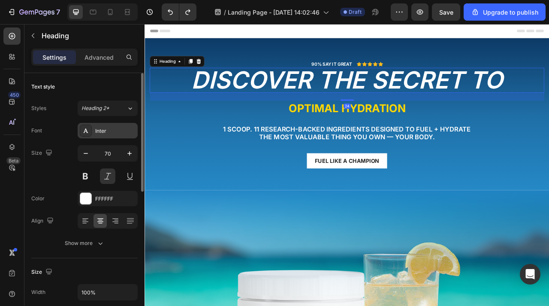
click at [109, 127] on div "Inter" at bounding box center [115, 131] width 40 height 8
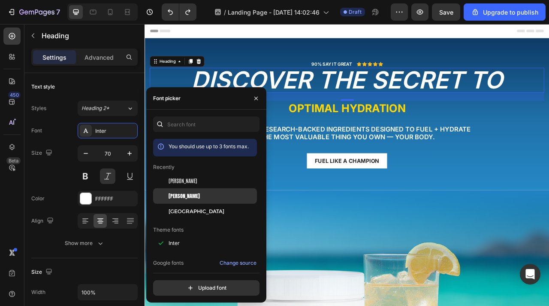
click at [184, 196] on div "Anton" at bounding box center [212, 196] width 87 height 8
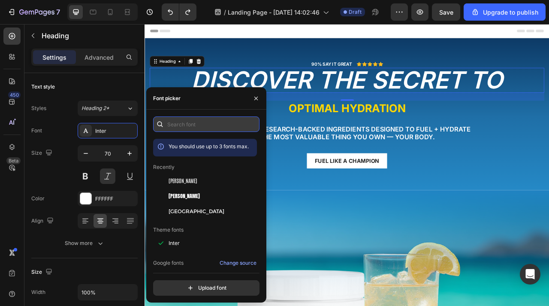
click at [203, 124] on input "text" at bounding box center [206, 123] width 106 height 15
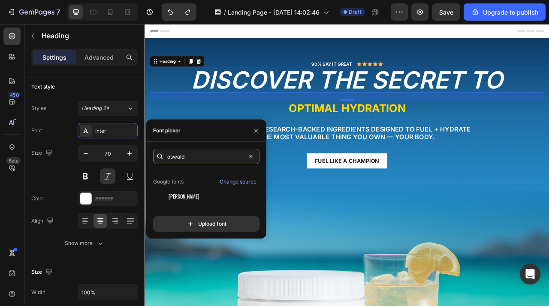
scroll to position [21, 0]
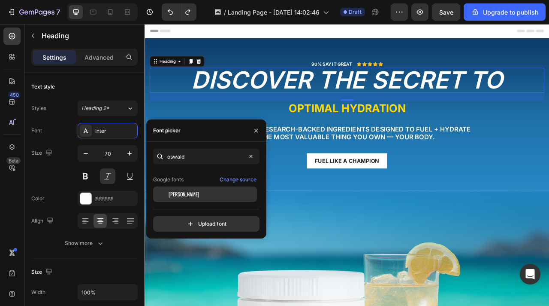
click at [196, 194] on div "Oswald" at bounding box center [212, 194] width 87 height 8
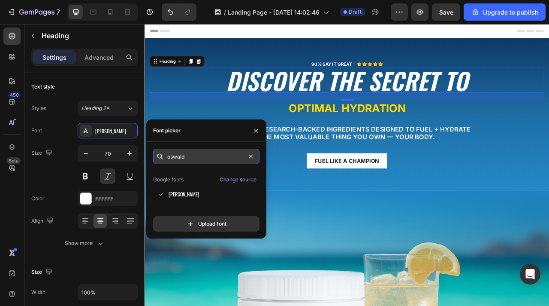
click at [200, 154] on input "oswald" at bounding box center [206, 156] width 106 height 15
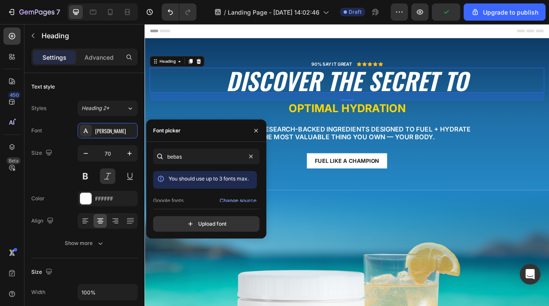
click at [201, 189] on div "You should use up to 3 fonts max. Google fonts Change source Bebas Neue" at bounding box center [205, 186] width 104 height 31
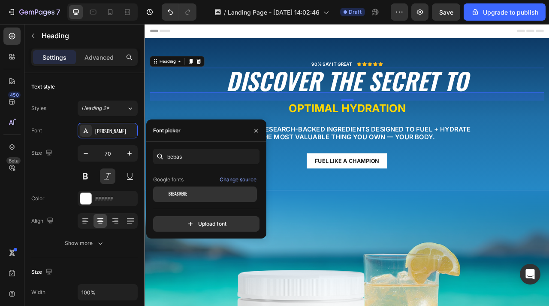
click at [197, 197] on div "Bebas Neue" at bounding box center [212, 194] width 87 height 8
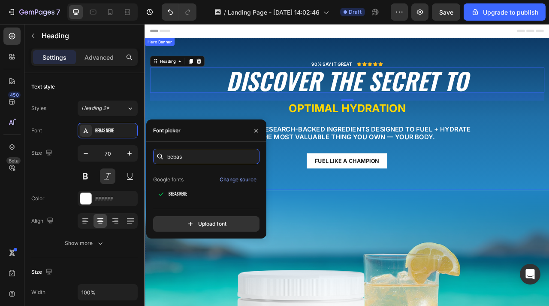
type input "beb"
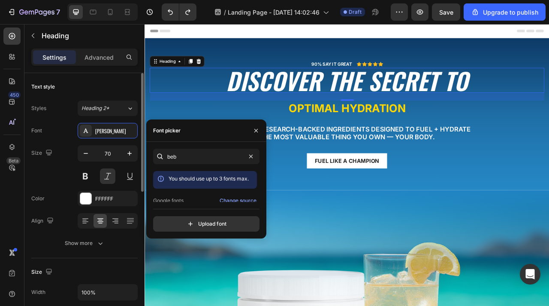
click at [111, 165] on div "70" at bounding box center [108, 164] width 60 height 39
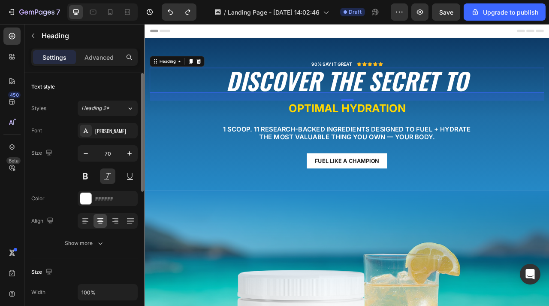
click at [111, 165] on div "70" at bounding box center [108, 164] width 60 height 39
click at [110, 176] on button at bounding box center [107, 175] width 15 height 15
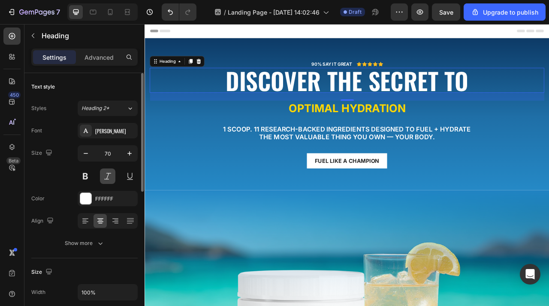
click at [109, 176] on button at bounding box center [107, 175] width 15 height 15
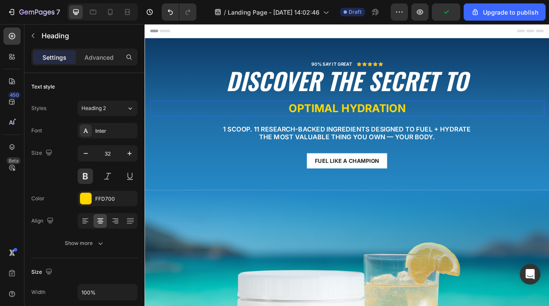
click at [311, 140] on h2 "OPTIMAL HYDRATION" at bounding box center [402, 131] width 502 height 20
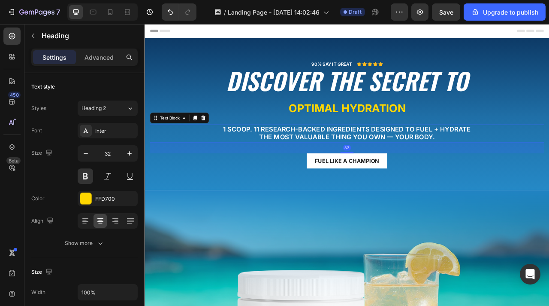
click at [317, 155] on p "1 Scoop. 11 Research-Backed Ingredients Designed to fuel + Hydrate" at bounding box center [402, 157] width 500 height 11
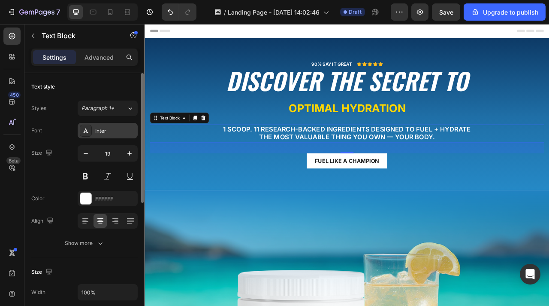
click at [96, 124] on div "Inter" at bounding box center [108, 130] width 60 height 15
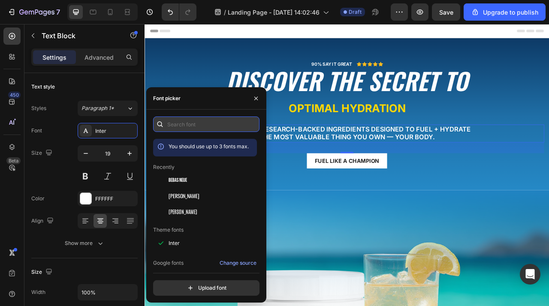
click at [189, 123] on input "text" at bounding box center [206, 123] width 106 height 15
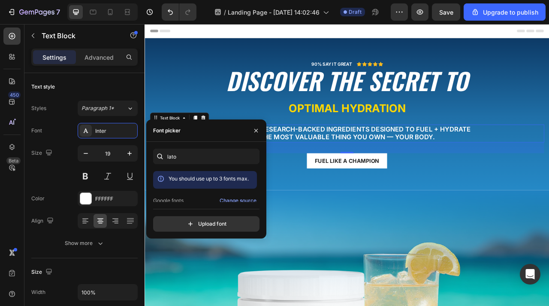
click at [176, 188] on div "You should use up to 3 fonts max." at bounding box center [205, 180] width 104 height 18
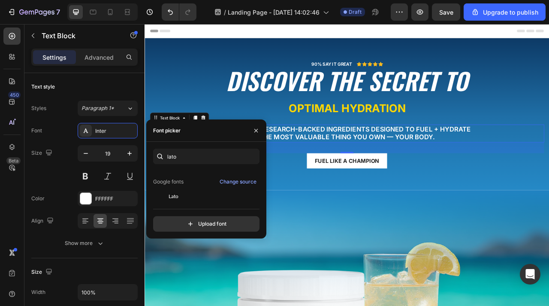
scroll to position [21, 0]
click at [174, 201] on div "Lato" at bounding box center [205, 193] width 104 height 15
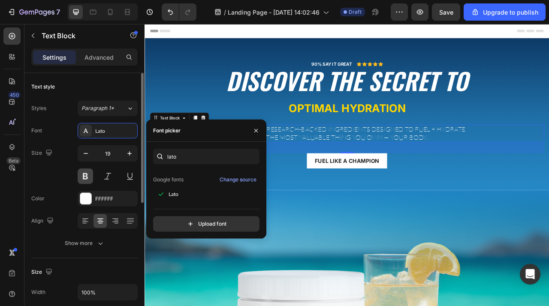
click at [85, 178] on button at bounding box center [85, 175] width 15 height 15
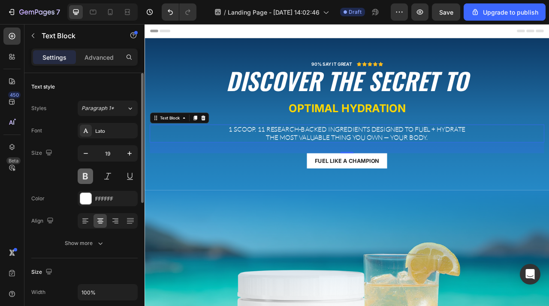
click at [88, 177] on button at bounding box center [85, 175] width 15 height 15
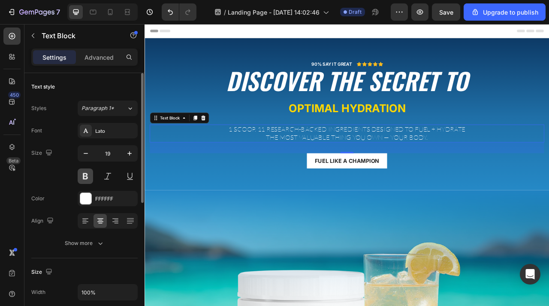
click at [88, 177] on button at bounding box center [85, 175] width 15 height 15
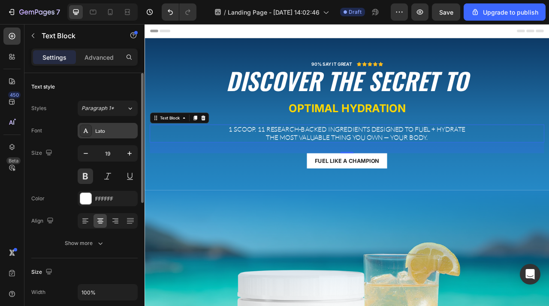
click at [120, 129] on div "Lato" at bounding box center [115, 131] width 40 height 8
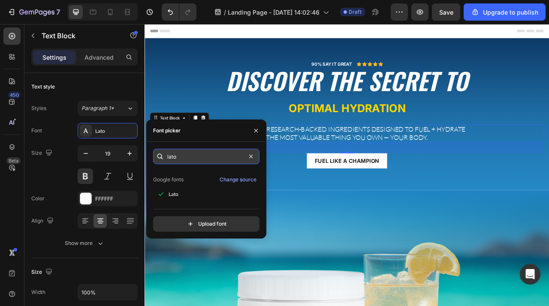
click at [167, 155] on input "lato" at bounding box center [206, 156] width 106 height 15
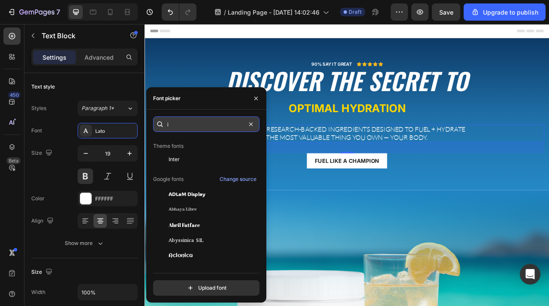
scroll to position [0, 0]
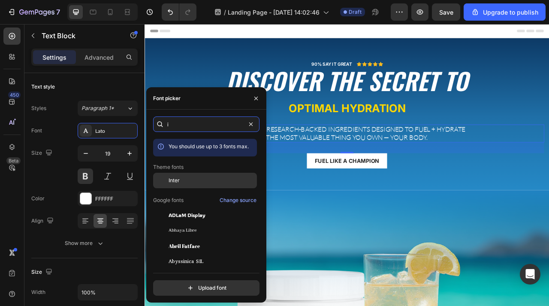
type input "i"
click at [158, 186] on div at bounding box center [160, 180] width 15 height 15
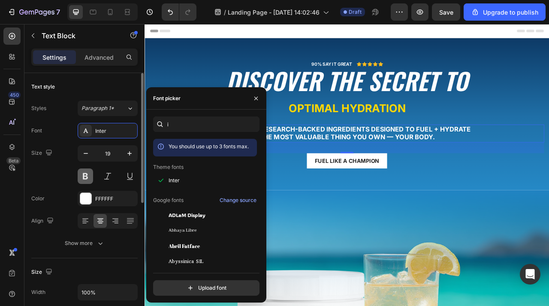
click at [91, 176] on button at bounding box center [85, 175] width 15 height 15
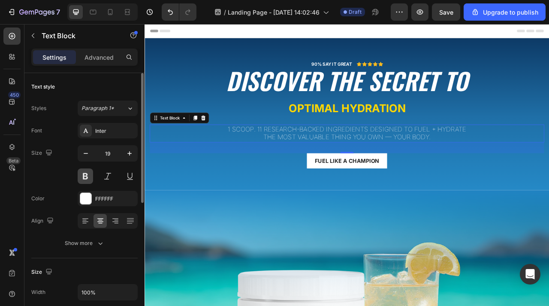
click at [91, 176] on button at bounding box center [85, 175] width 15 height 15
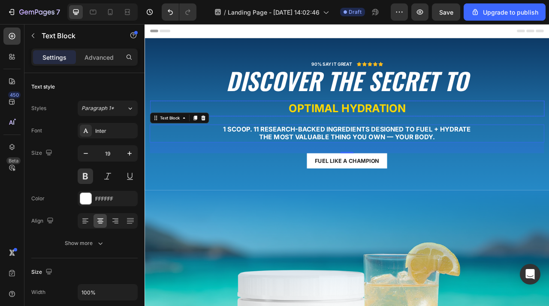
click at [328, 140] on h2 "OPTIMAL HYDRATION" at bounding box center [402, 131] width 502 height 20
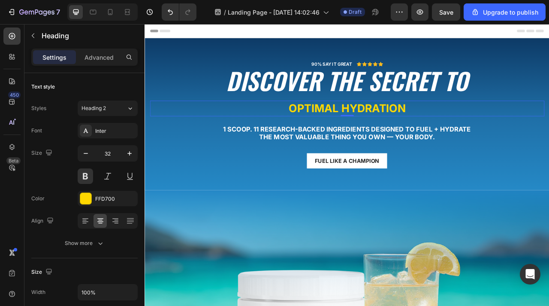
click at [332, 133] on h2 "OPTIMAL HYDRATION" at bounding box center [402, 131] width 502 height 20
click at [126, 136] on div "Inter" at bounding box center [108, 130] width 60 height 15
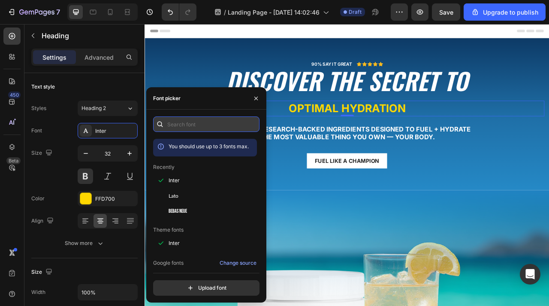
click at [167, 126] on input "text" at bounding box center [206, 123] width 106 height 15
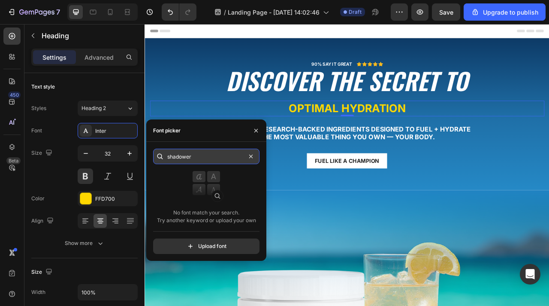
click at [185, 156] on input "shadower" at bounding box center [206, 156] width 106 height 15
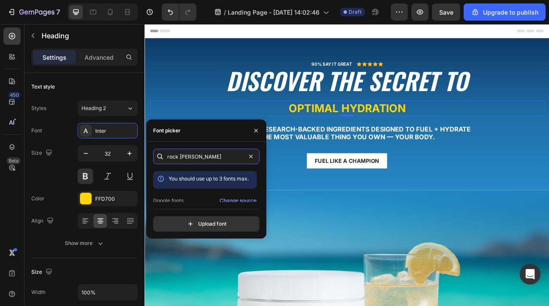
scroll to position [21, 0]
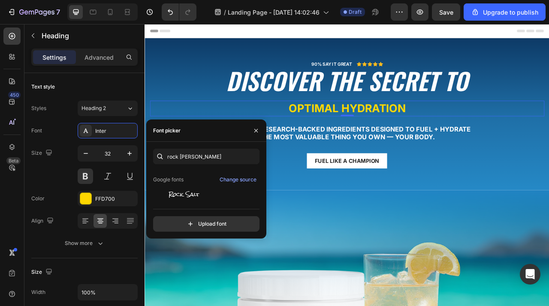
click at [185, 190] on span "Rock Salt" at bounding box center [184, 194] width 31 height 8
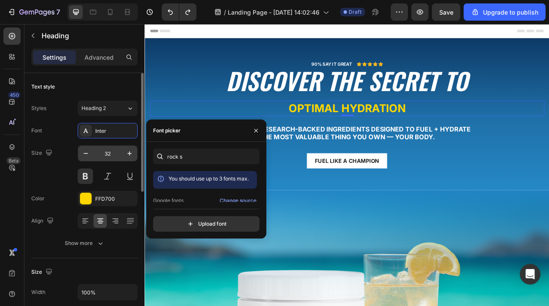
click at [106, 157] on input "32" at bounding box center [108, 153] width 28 height 15
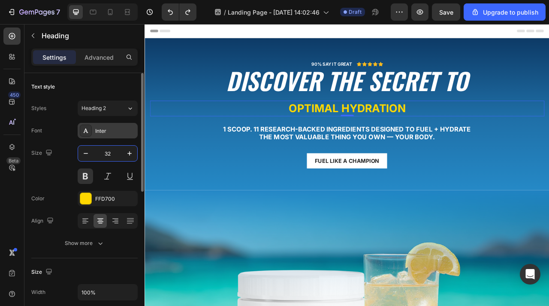
click at [102, 134] on div "Inter" at bounding box center [115, 131] width 40 height 8
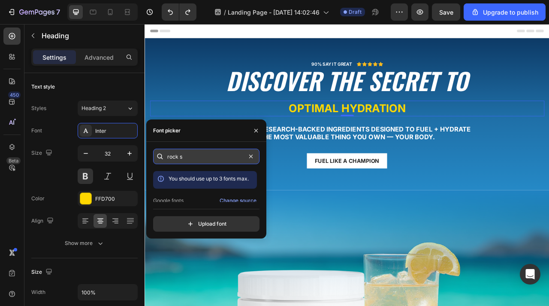
click at [199, 161] on input "rock s" at bounding box center [206, 156] width 106 height 15
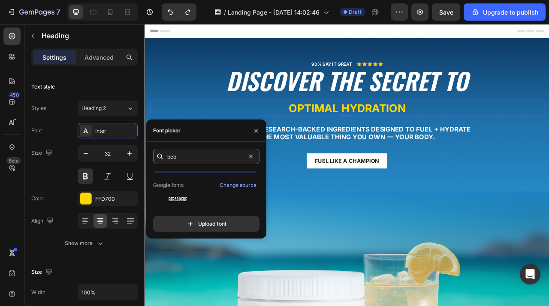
scroll to position [21, 0]
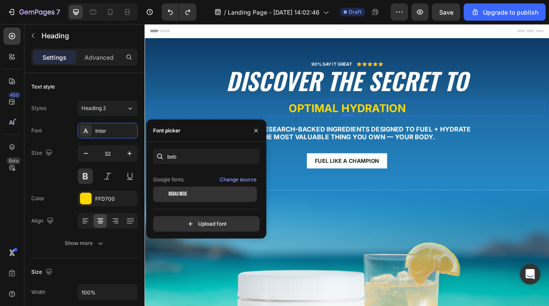
click at [208, 200] on div "Bebas Neue" at bounding box center [205, 193] width 104 height 15
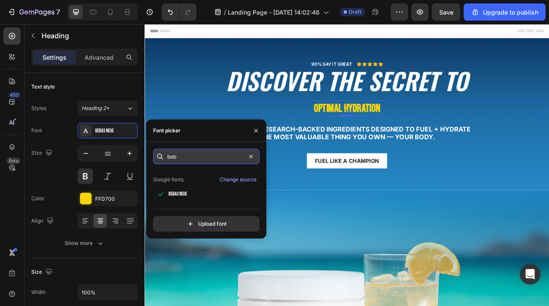
click at [200, 153] on input "beb" at bounding box center [206, 156] width 106 height 15
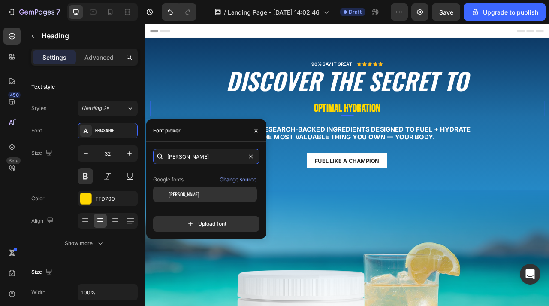
type input "oswa"
click at [200, 191] on div "Oswald" at bounding box center [212, 194] width 87 height 8
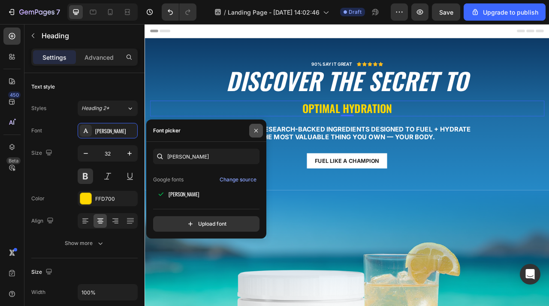
click at [260, 128] on button "button" at bounding box center [256, 131] width 14 height 14
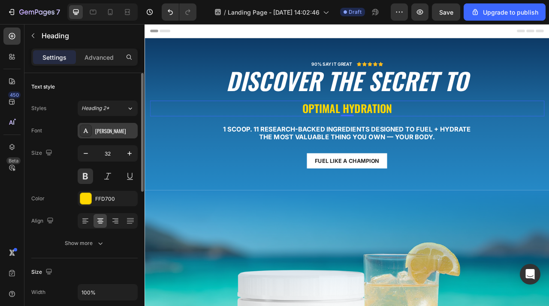
click at [104, 137] on div "Oswald" at bounding box center [108, 130] width 60 height 15
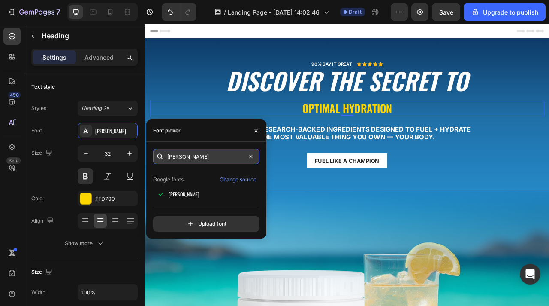
click at [213, 159] on input "oswa" at bounding box center [206, 156] width 106 height 15
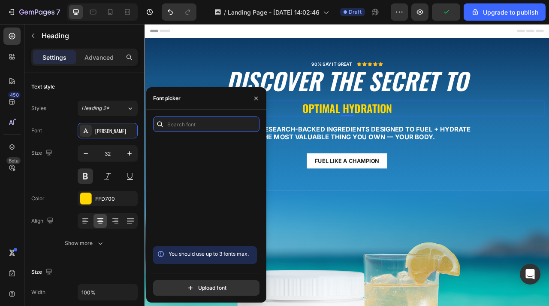
scroll to position [418, 0]
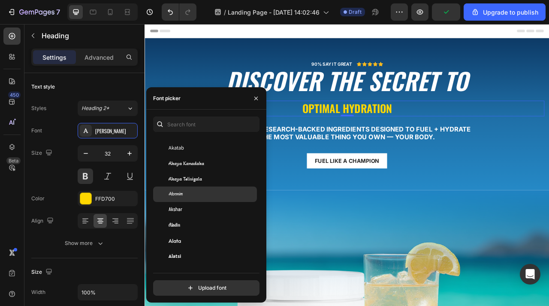
click at [182, 198] on div "Akronim" at bounding box center [205, 193] width 104 height 15
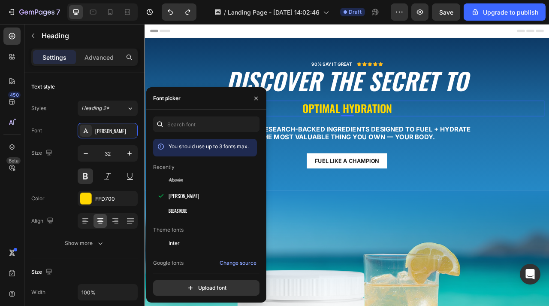
scroll to position [197, 0]
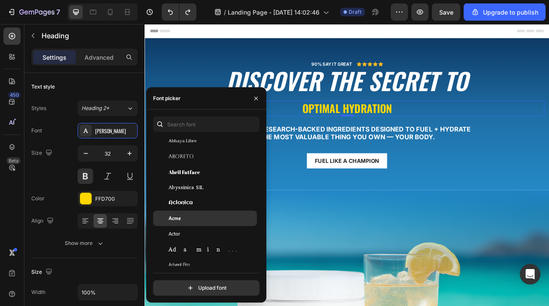
click at [186, 211] on div "Acme" at bounding box center [205, 217] width 104 height 15
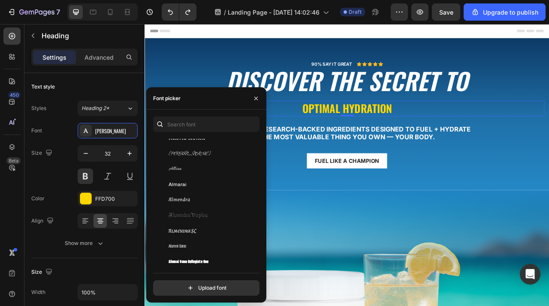
scroll to position [843, 0]
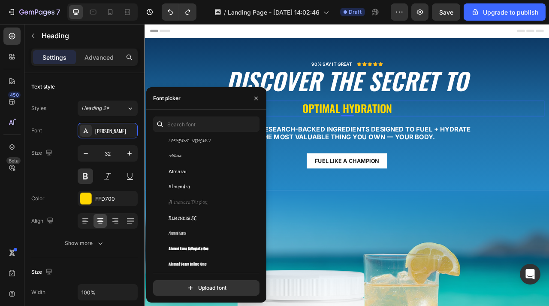
click at [186, 211] on div "Almendra SC" at bounding box center [205, 217] width 104 height 15
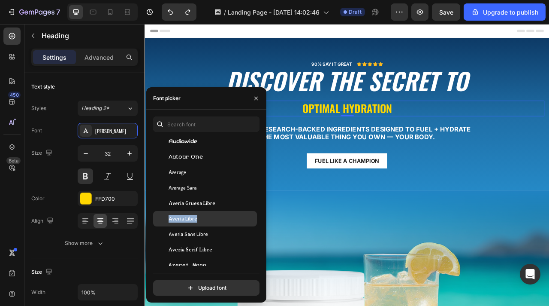
drag, startPoint x: 205, startPoint y: 218, endPoint x: 165, endPoint y: 216, distance: 40.0
click at [165, 216] on div "Averia Libre" at bounding box center [205, 218] width 104 height 15
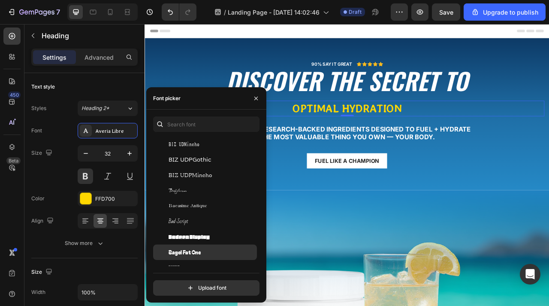
scroll to position [2347, 0]
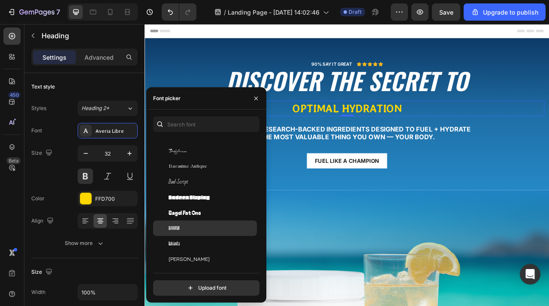
click at [179, 222] on div "Bahiana" at bounding box center [205, 227] width 104 height 15
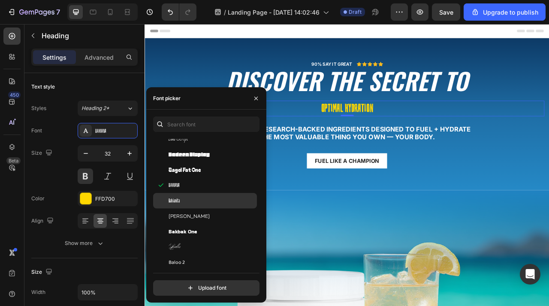
click at [177, 200] on span "Bahianita" at bounding box center [174, 201] width 11 height 8
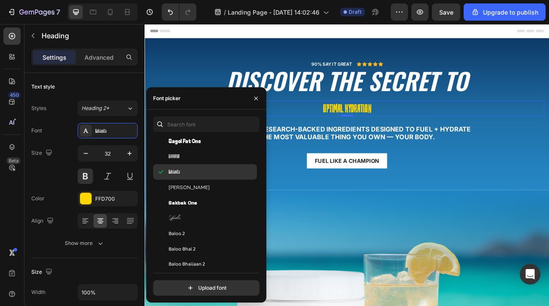
click at [177, 200] on span "Bakbak One" at bounding box center [183, 203] width 28 height 8
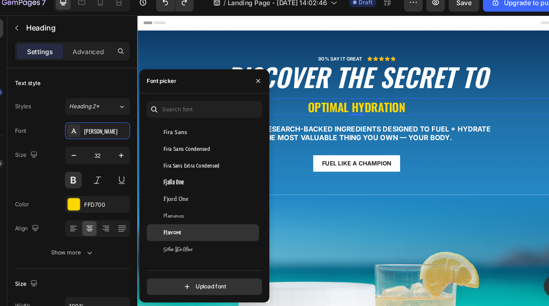
scroll to position [7643, 0]
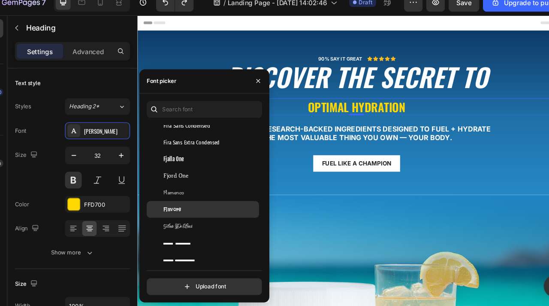
click at [181, 209] on div "Flavors" at bounding box center [205, 202] width 104 height 15
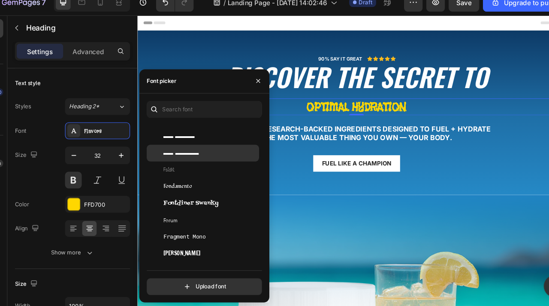
click at [188, 152] on span "Flow Rounded" at bounding box center [185, 151] width 33 height 8
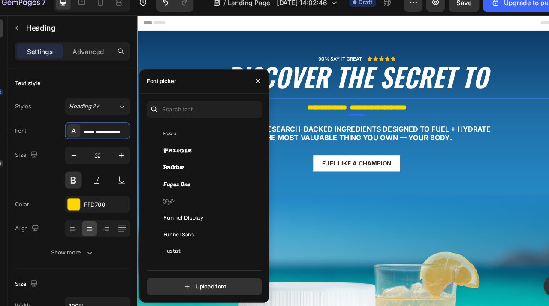
scroll to position [7937, 0]
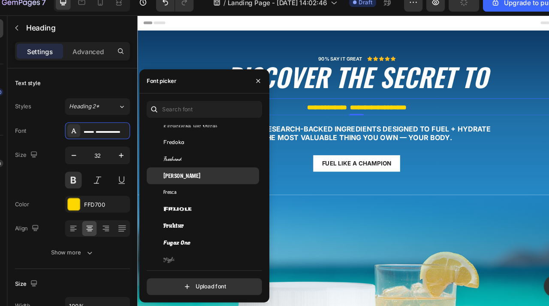
click at [184, 172] on span "Freeman" at bounding box center [186, 172] width 34 height 8
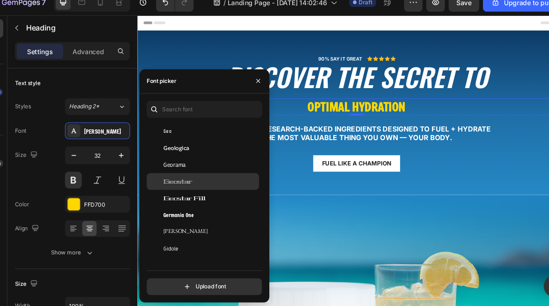
scroll to position [8502, 0]
click at [186, 175] on span "Germania One" at bounding box center [183, 178] width 28 height 8
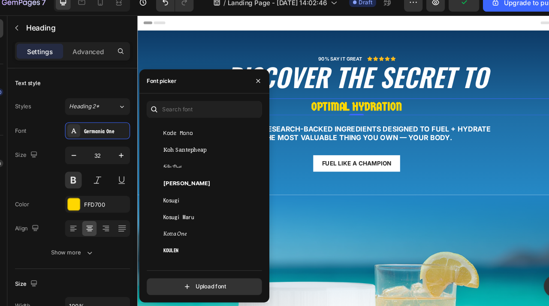
scroll to position [11860, 0]
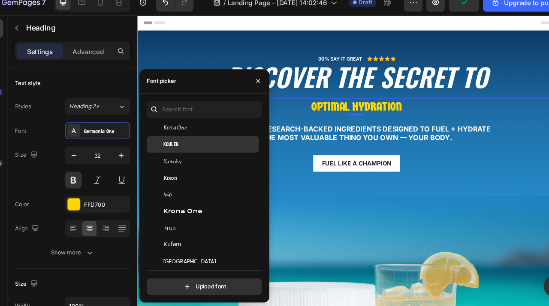
click at [180, 142] on span "Koulen" at bounding box center [176, 143] width 14 height 8
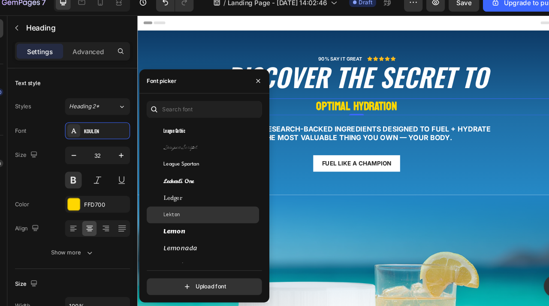
scroll to position [12340, 0]
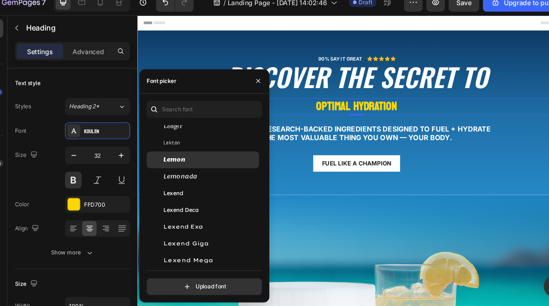
click at [177, 158] on span "Lemon" at bounding box center [179, 158] width 20 height 8
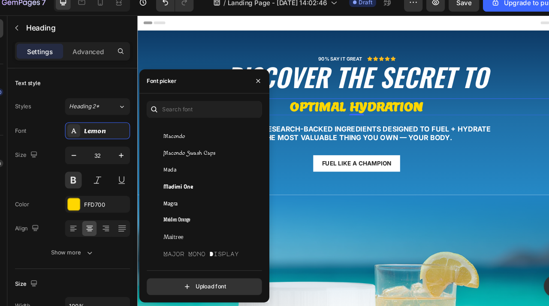
scroll to position [13438, 0]
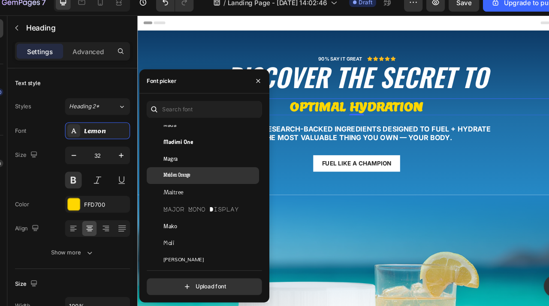
click at [200, 174] on div "Maiden Orange" at bounding box center [212, 172] width 87 height 8
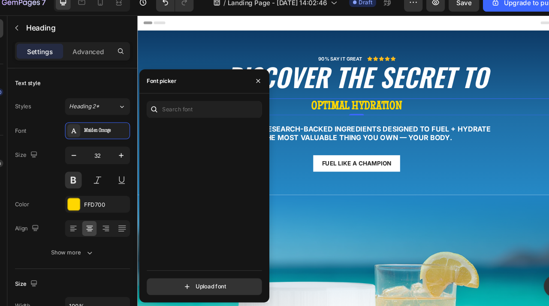
scroll to position [14220, 0]
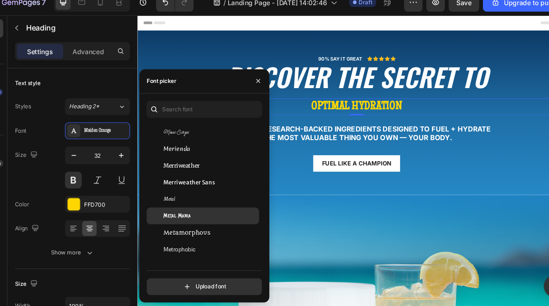
click at [203, 205] on div "Metal Mania" at bounding box center [212, 209] width 87 height 8
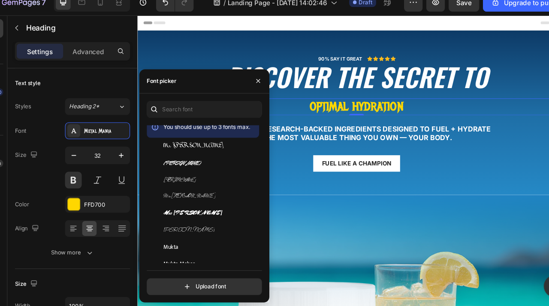
scroll to position [15176, 0]
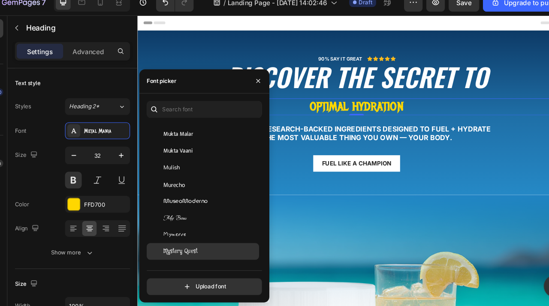
click at [207, 240] on div "Mystery Quest" at bounding box center [212, 242] width 87 height 8
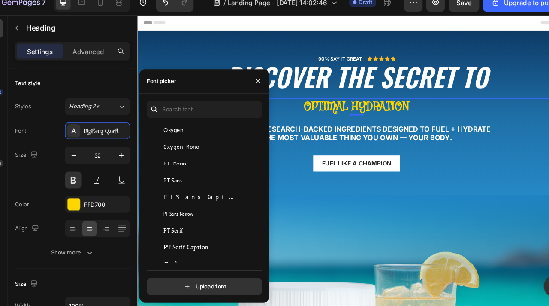
scroll to position [19625, 0]
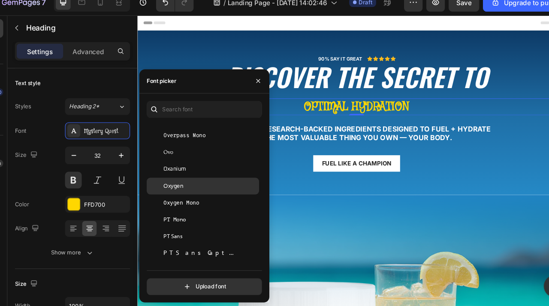
click at [197, 186] on div "Oxygen" at bounding box center [205, 181] width 104 height 15
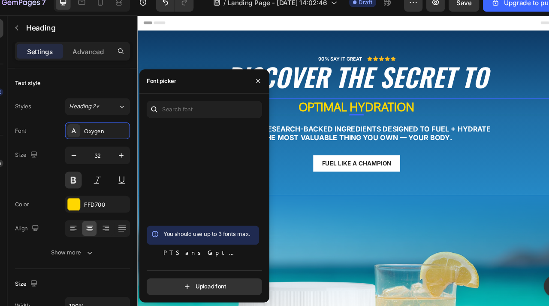
scroll to position [19867, 0]
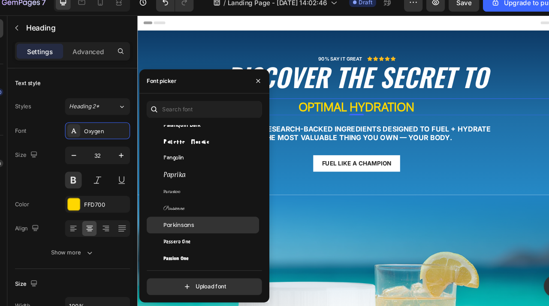
click at [218, 223] on div "Parkinsans" at bounding box center [205, 217] width 104 height 15
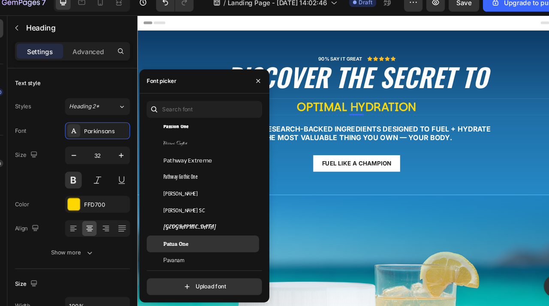
click at [217, 233] on div "Patua One" at bounding box center [212, 235] width 87 height 8
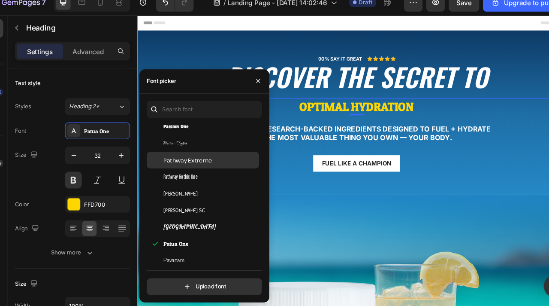
click at [209, 163] on div "Pathway Extreme" at bounding box center [205, 157] width 104 height 15
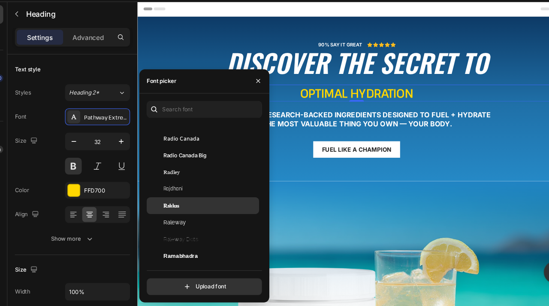
scroll to position [22867, 0]
click at [208, 212] on div "Raleway" at bounding box center [212, 213] width 87 height 8
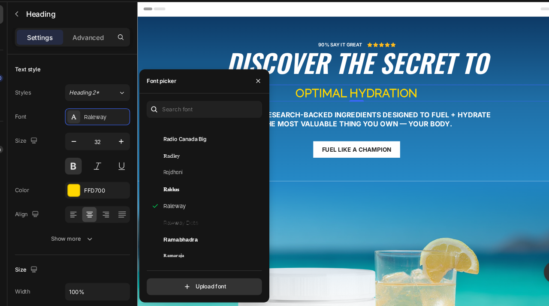
click at [196, 113] on div "You should use up to 3 fonts max. Proza Libre Public Sans Puppies Play Puritan …" at bounding box center [206, 205] width 120 height 193
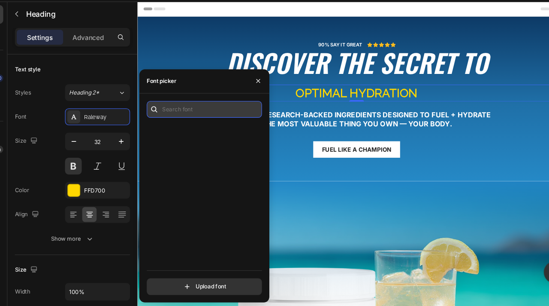
click at [192, 117] on input "text" at bounding box center [206, 123] width 106 height 15
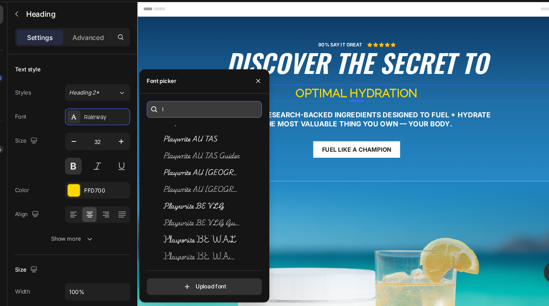
scroll to position [0, 0]
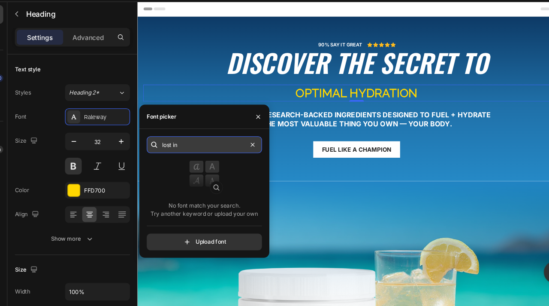
click at [196, 152] on input "lost in" at bounding box center [206, 156] width 106 height 15
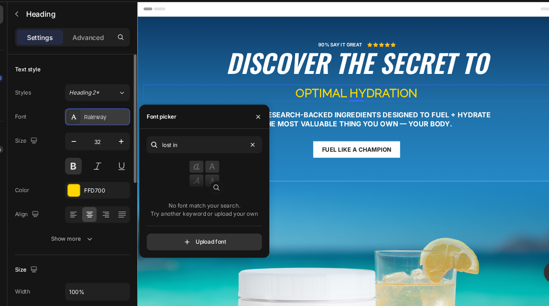
type input "lost in"
click at [123, 137] on div "Raleway" at bounding box center [108, 130] width 60 height 15
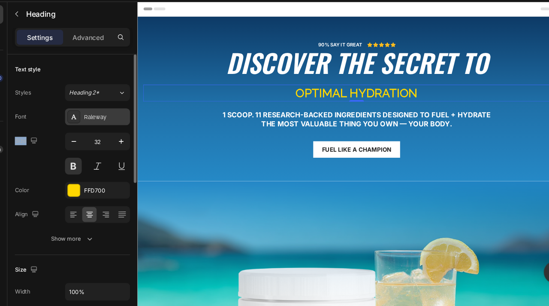
click at [123, 137] on div "Raleway" at bounding box center [108, 130] width 60 height 15
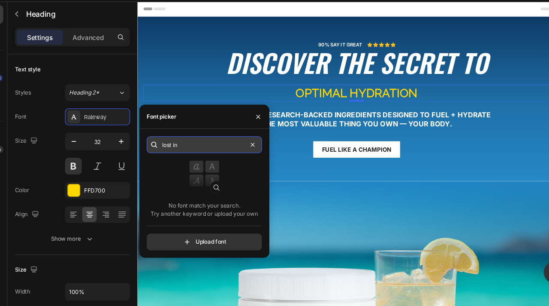
click at [222, 159] on input "lost in" at bounding box center [206, 156] width 106 height 15
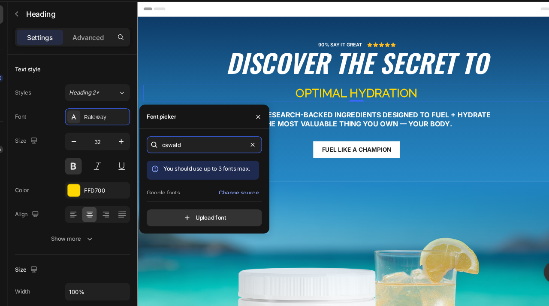
scroll to position [21, 0]
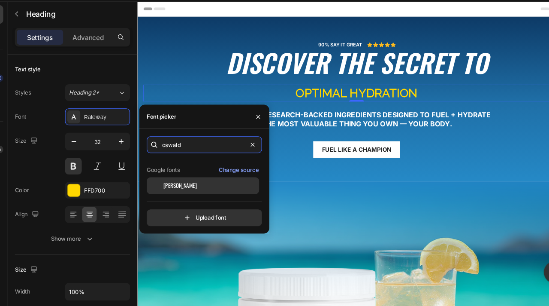
type input "oswald"
click at [175, 190] on span "Oswald" at bounding box center [184, 194] width 31 height 8
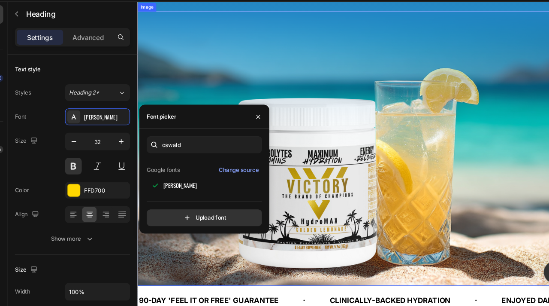
scroll to position [82, 0]
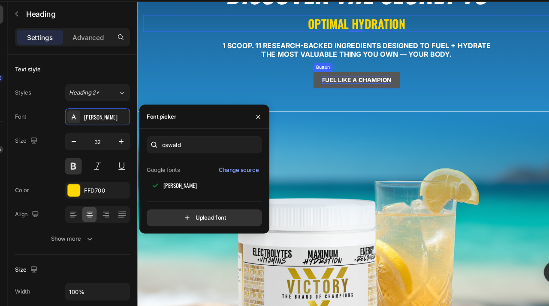
click at [364, 97] on p "Fuel like a champion" at bounding box center [395, 93] width 82 height 9
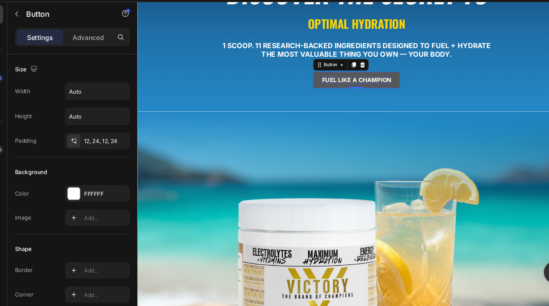
click at [376, 90] on p "Fuel like a champion" at bounding box center [395, 93] width 82 height 9
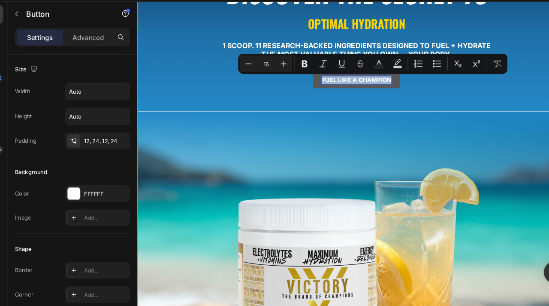
click at [376, 90] on p "Fuel like a champion" at bounding box center [395, 93] width 82 height 9
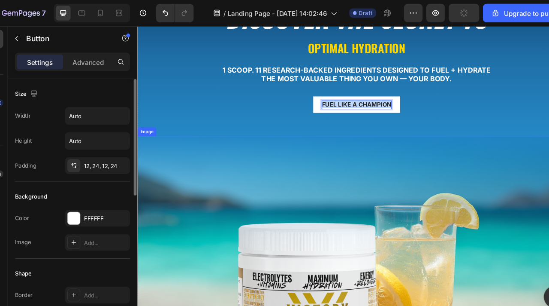
scroll to position [361, 0]
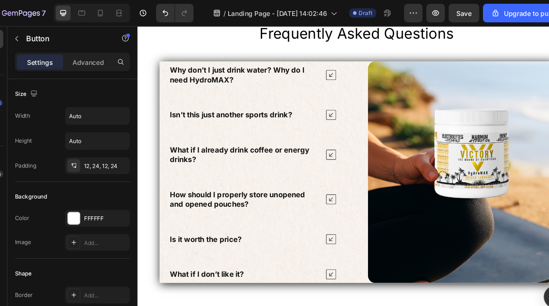
scroll to position [2634, 0]
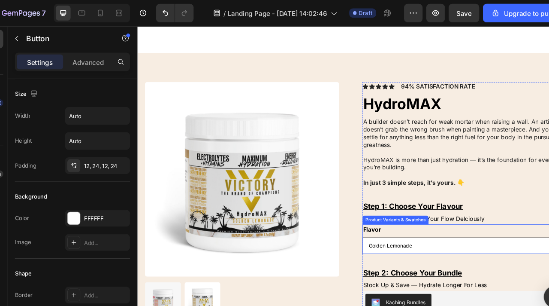
click at [411, 282] on select "Golden Lemonade Sunset Mango" at bounding box center [523, 283] width 242 height 19
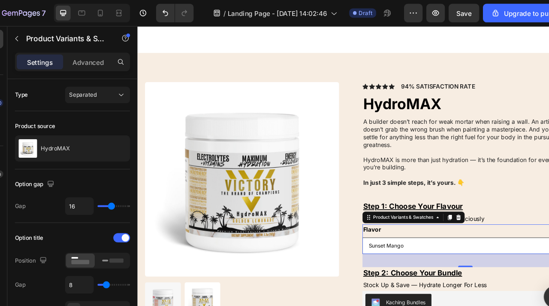
click at [418, 285] on select "Golden Lemonade Sunset Mango" at bounding box center [523, 283] width 242 height 19
select select "Golden Lemonade"
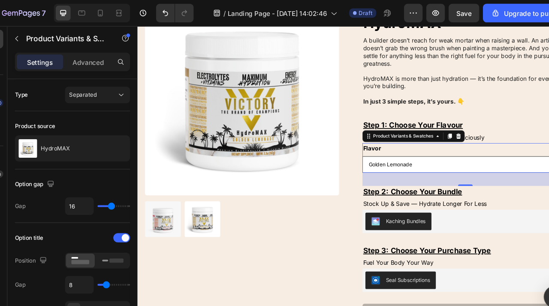
scroll to position [2739, 0]
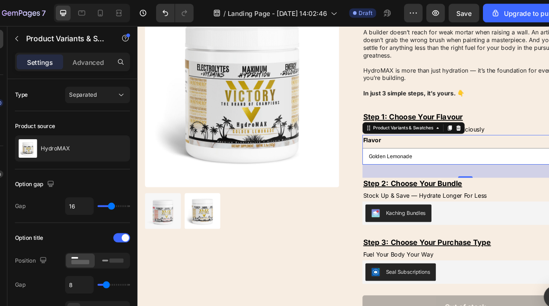
click at [442, 1] on div "7 / Landing Page - [DATE] 14:02:46 Draft Preview Save Upgrade to publish" at bounding box center [274, 12] width 549 height 24
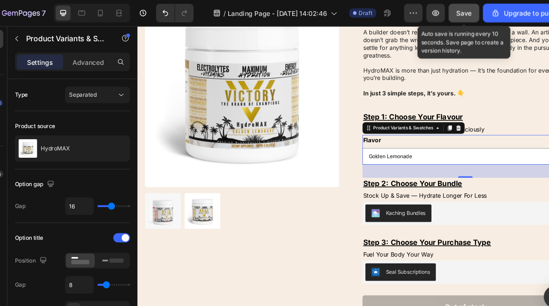
click at [441, 10] on span "Save" at bounding box center [447, 12] width 14 height 7
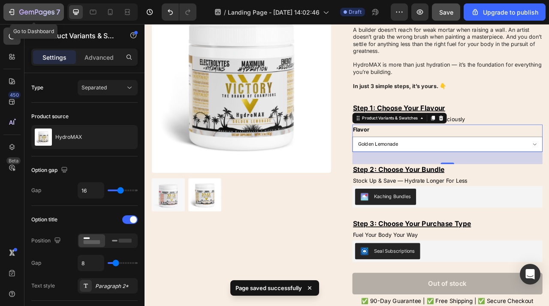
click at [7, 11] on icon "button" at bounding box center [11, 12] width 9 height 9
